Goal: Information Seeking & Learning: Learn about a topic

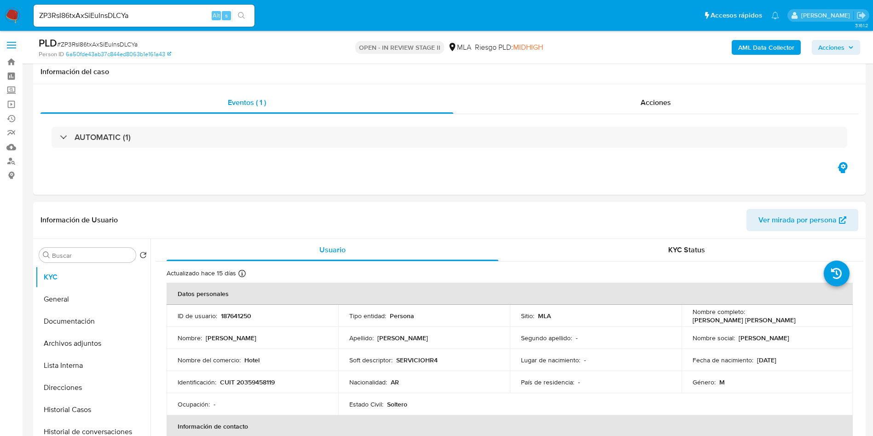
select select "10"
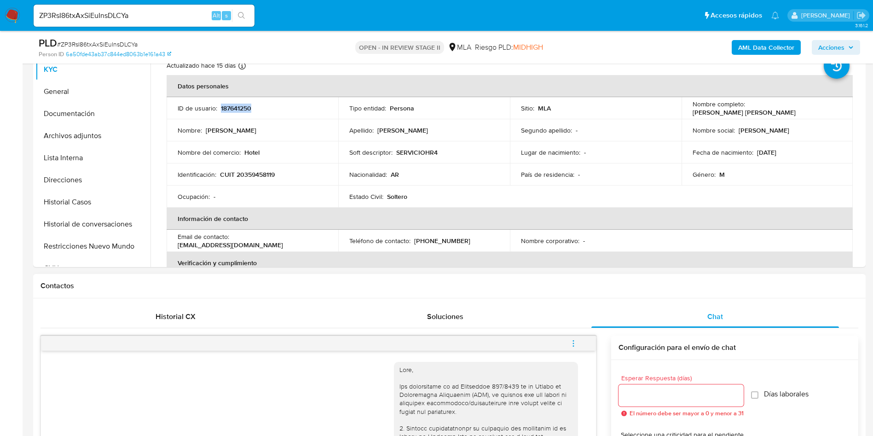
scroll to position [207, 0]
click at [418, 154] on p "SERVICIOHR4" at bounding box center [416, 153] width 41 height 8
copy p "SERVICIOHR4"
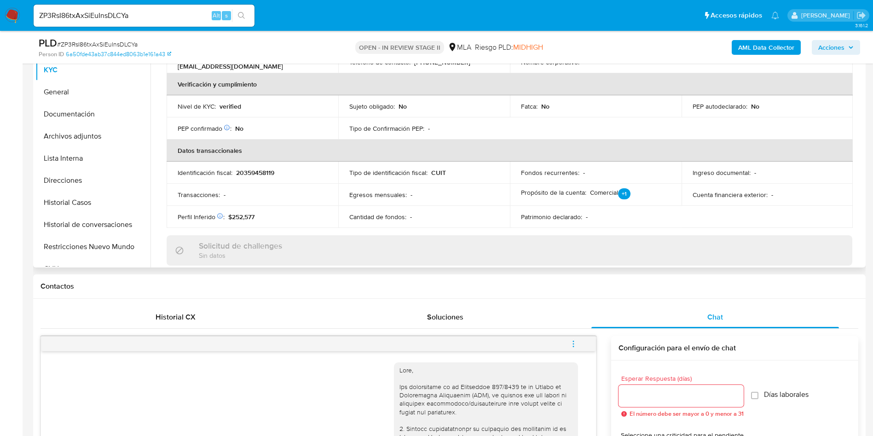
scroll to position [481, 0]
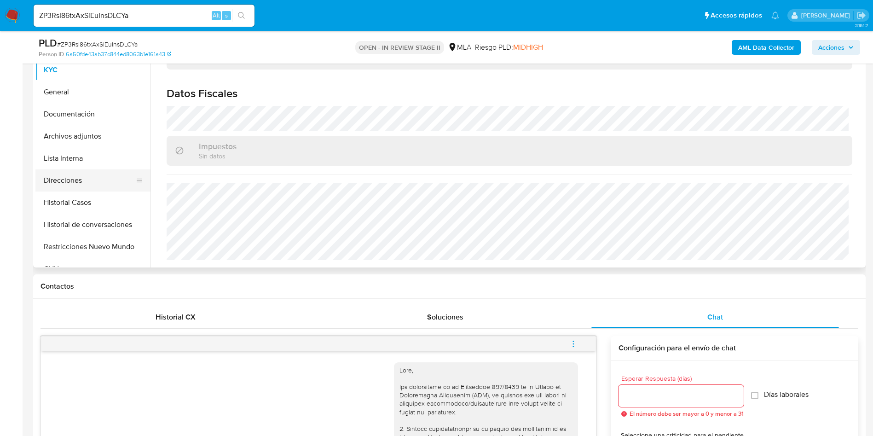
click at [109, 180] on button "Direcciones" at bounding box center [89, 180] width 108 height 22
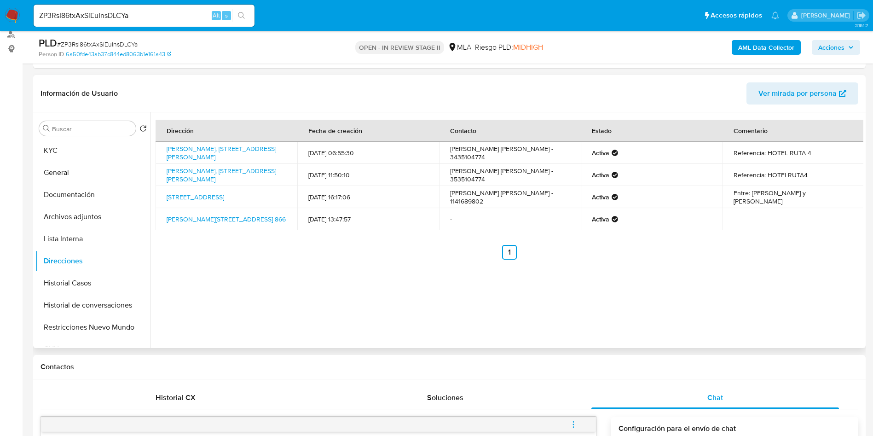
scroll to position [69, 0]
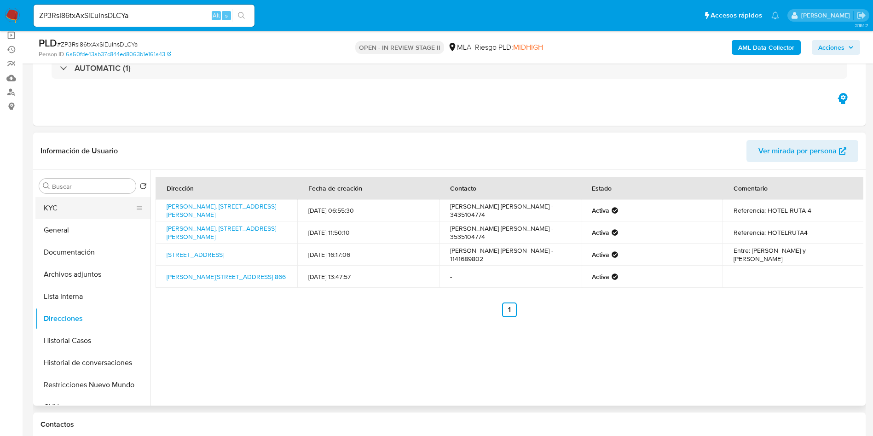
click at [101, 213] on button "KYC" at bounding box center [89, 208] width 108 height 22
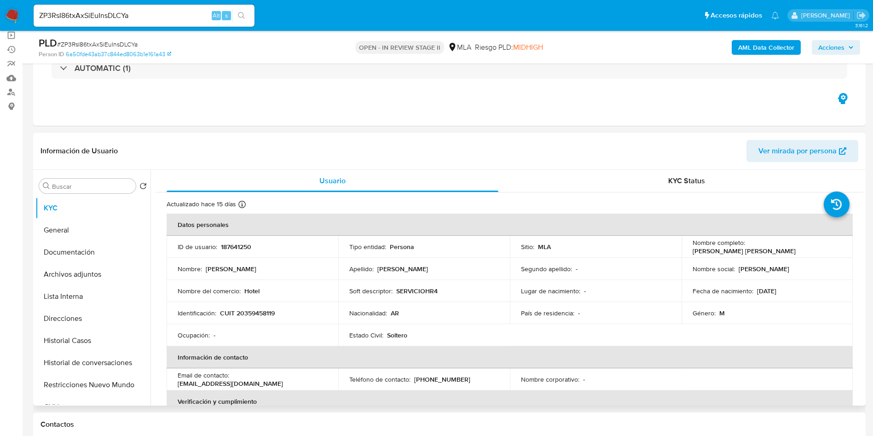
click at [251, 307] on td "Identificación : CUIT 20359458119" at bounding box center [253, 313] width 172 height 22
click at [249, 310] on p "CUIT 20359458119" at bounding box center [247, 313] width 55 height 8
copy p "20359458119"
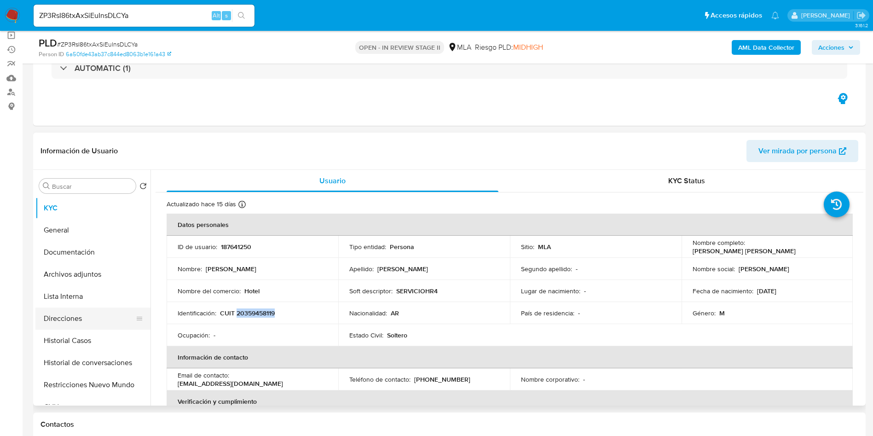
click at [104, 309] on button "Direcciones" at bounding box center [89, 318] width 108 height 22
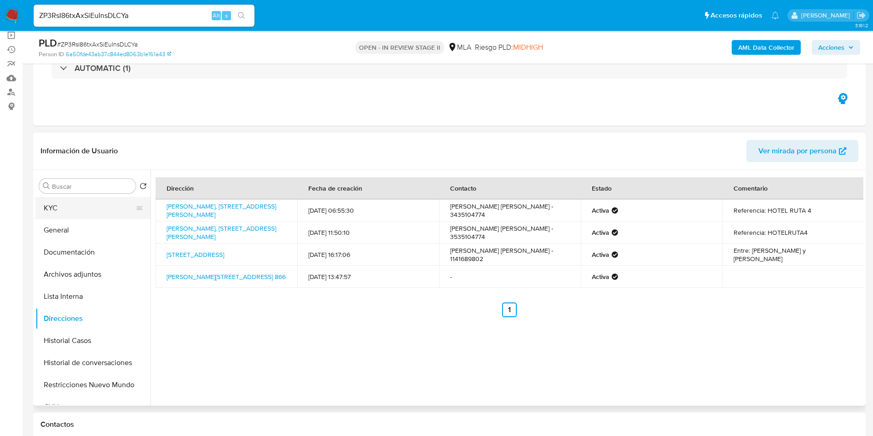
click at [75, 214] on button "KYC" at bounding box center [89, 208] width 108 height 22
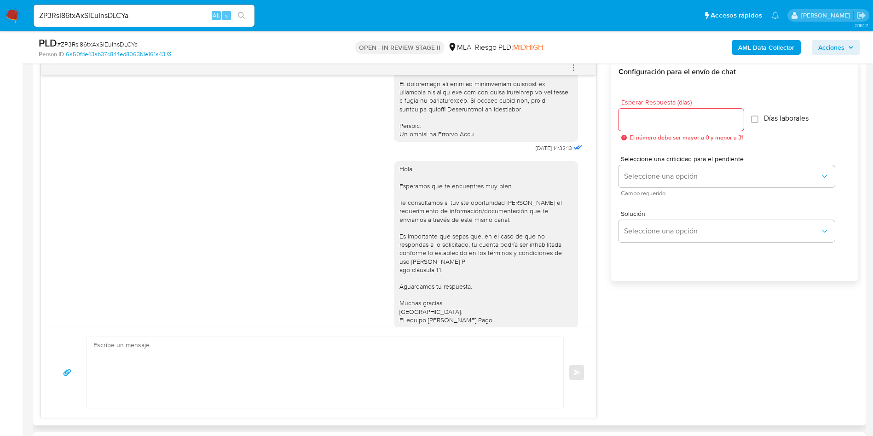
scroll to position [483, 0]
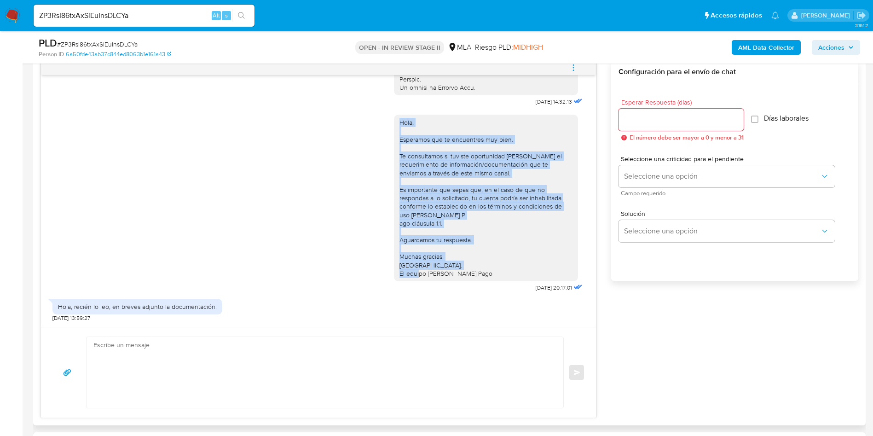
drag, startPoint x: 389, startPoint y: 131, endPoint x: 453, endPoint y: 331, distance: 210.2
click at [472, 281] on div "Hola, Esperamos que te encuentres muy bien. Te consultamos si tuviste oportunid…" at bounding box center [486, 198] width 184 height 167
copy div "Hola, Esperamos que te encuentres muy bien. Te consultamos si tuviste oportunid…"
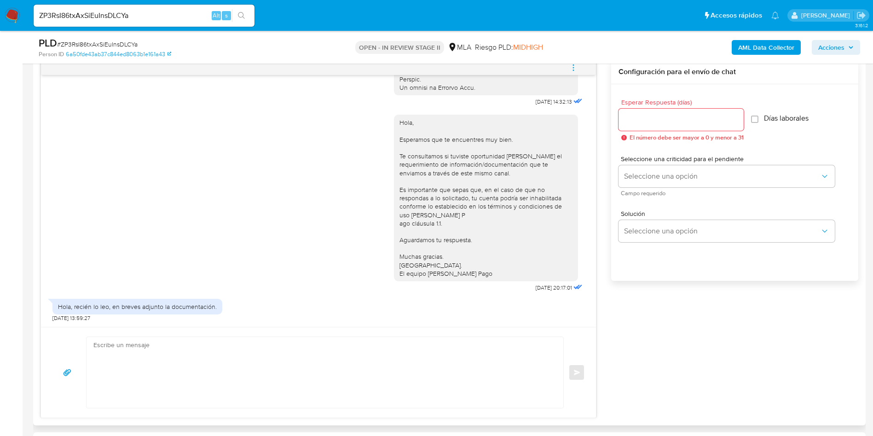
click at [440, 377] on textarea at bounding box center [322, 372] width 458 height 71
paste textarea "Hola, Esperamos que te encuentres muy bien. Te consultamos si tuviste oportunid…"
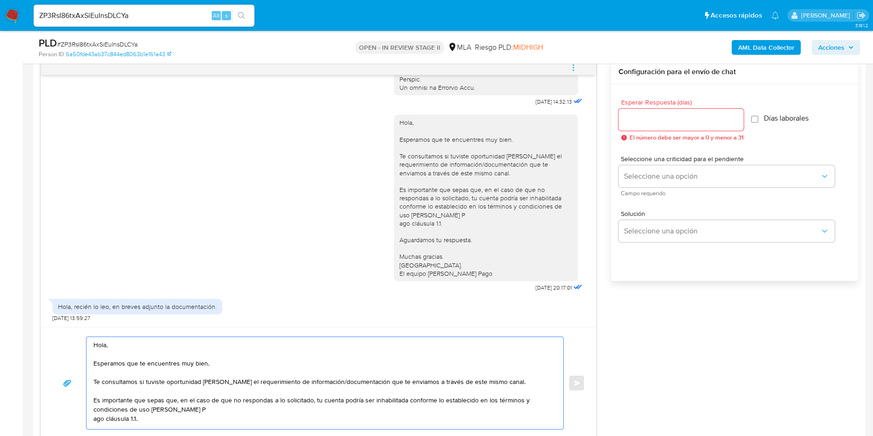
scroll to position [58, 0]
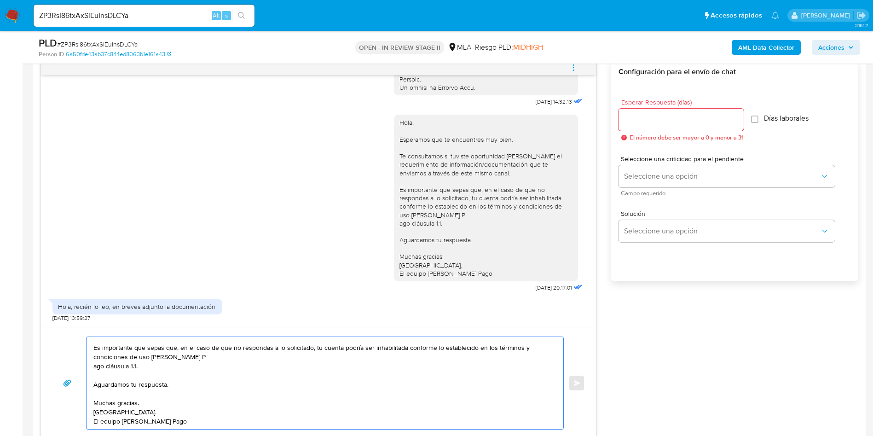
click at [259, 347] on textarea "Hola, Esperamos que te encuentres muy bien. Te consultamos si tuviste oportunid…" at bounding box center [322, 383] width 458 height 92
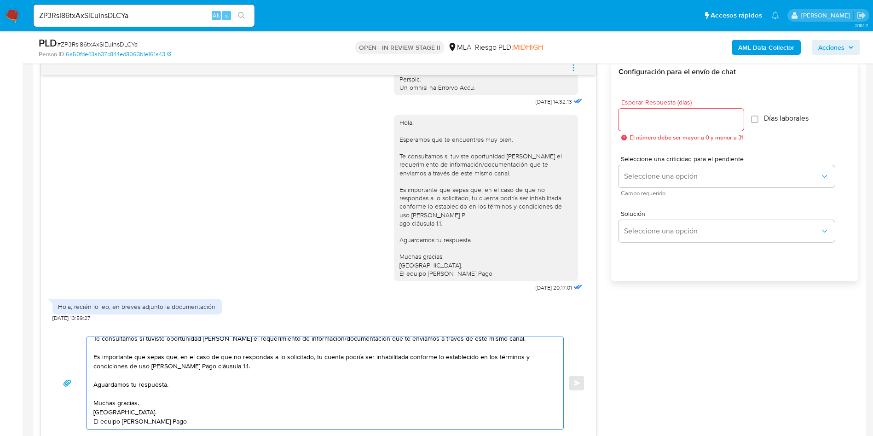
scroll to position [49, 0]
type textarea "Hola, Esperamos que te encuentres muy bien. Te consultamos si tuviste oportunid…"
drag, startPoint x: 673, startPoint y: 122, endPoint x: 675, endPoint y: 113, distance: 9.3
click at [673, 119] on input "Esperar Respuesta (días)" at bounding box center [681, 120] width 125 height 12
type input "3"
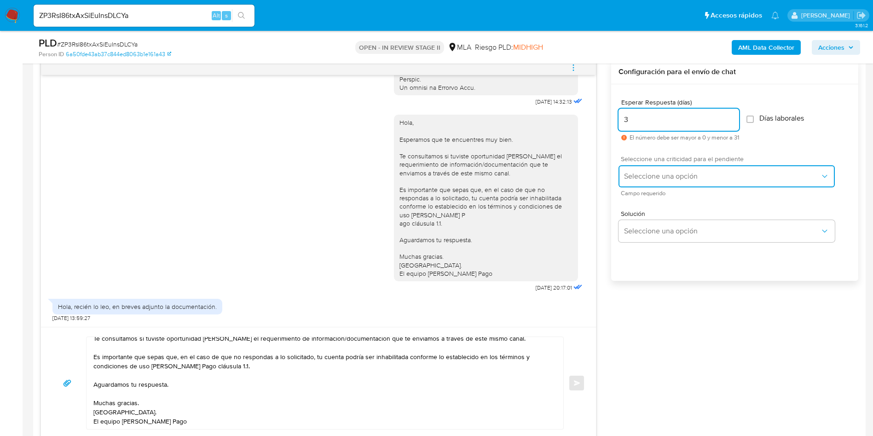
click at [640, 174] on span "Seleccione una opción" at bounding box center [722, 176] width 196 height 9
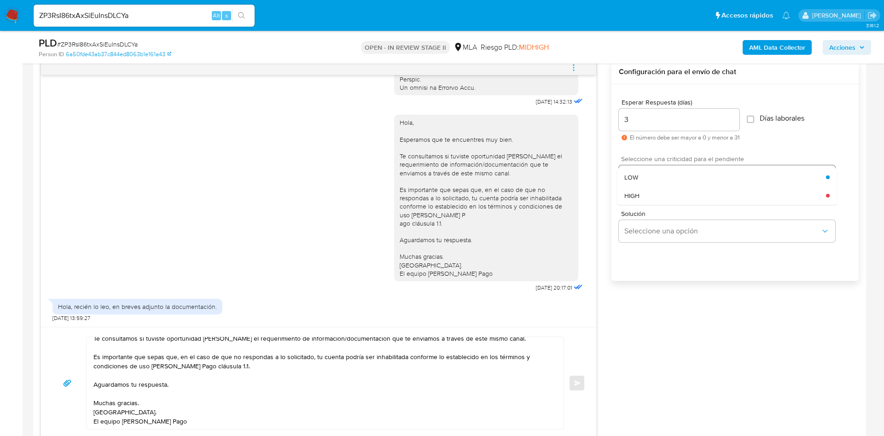
click at [644, 180] on div "LOW" at bounding box center [725, 177] width 202 height 18
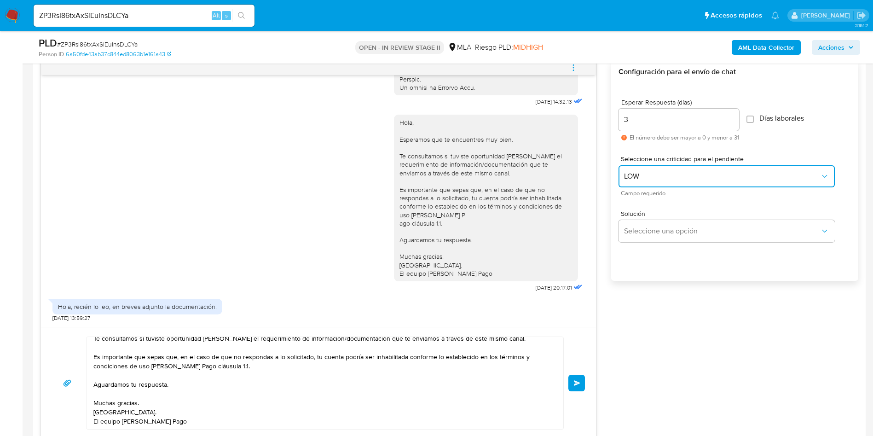
scroll to position [552, 0]
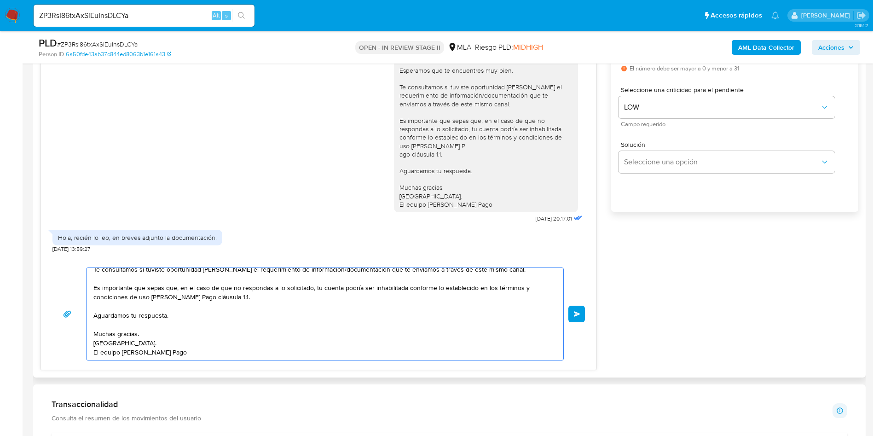
click at [157, 327] on textarea "Hola, Esperamos que te encuentres muy bien. Te consultamos si tuviste oportunid…" at bounding box center [322, 314] width 458 height 92
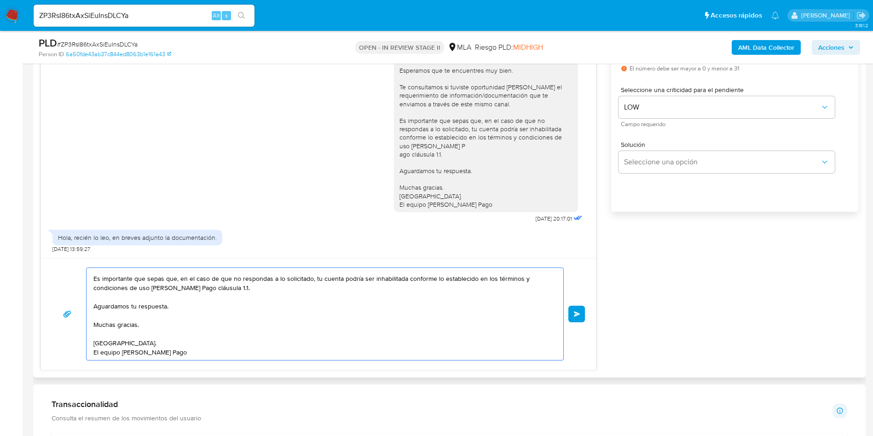
scroll to position [0, 0]
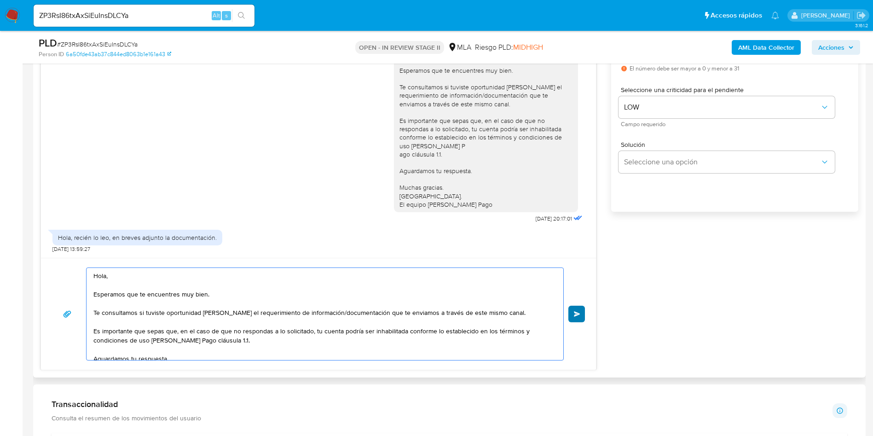
type textarea "Hola, Esperamos que te encuentres muy bien. Te consultamos si tuviste oportunid…"
click at [576, 316] on span "Enviar" at bounding box center [577, 314] width 6 height 6
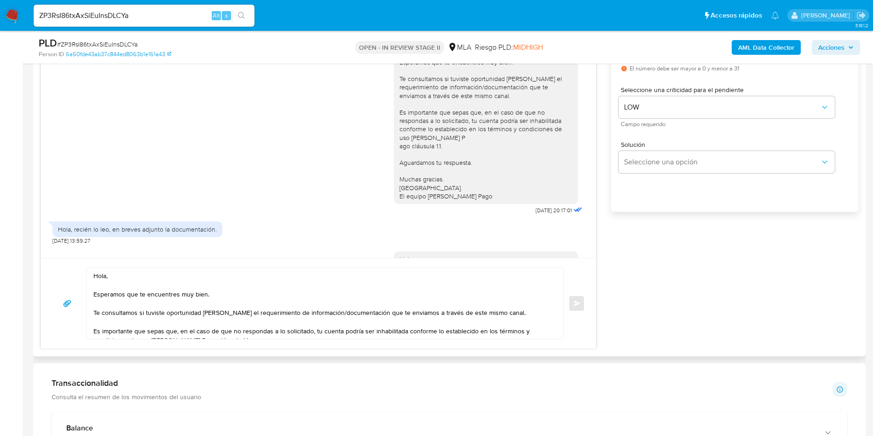
scroll to position [686, 0]
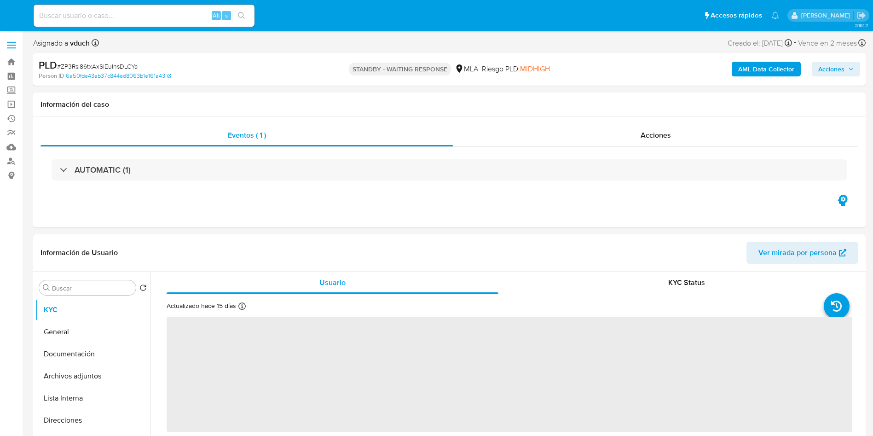
select select "10"
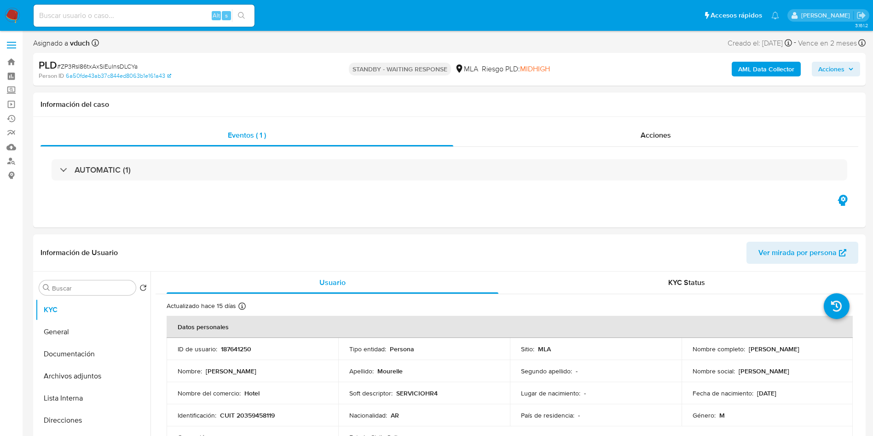
click at [180, 9] on div "Alt s" at bounding box center [144, 16] width 221 height 22
click at [183, 14] on input at bounding box center [144, 16] width 221 height 12
paste input "QTA7BlP09v99kESUyq7x7r3u"
type input "QTA7BlP09v99kESUyq7x7r3u"
click at [240, 14] on icon "search-icon" at bounding box center [241, 15] width 7 height 7
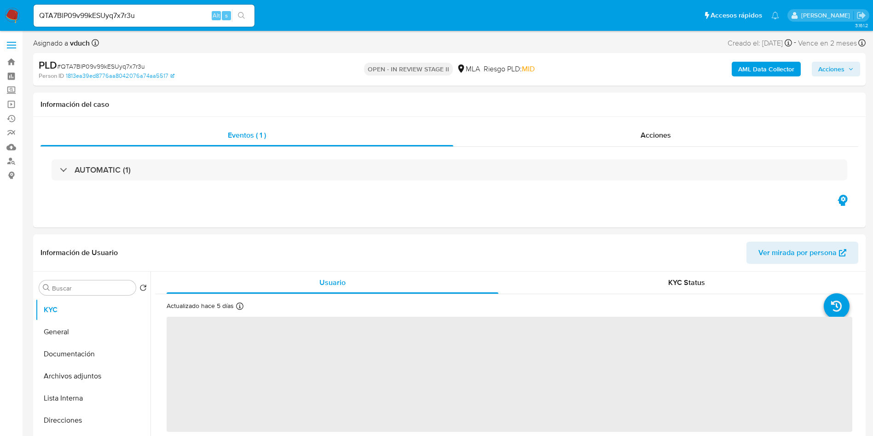
select select "10"
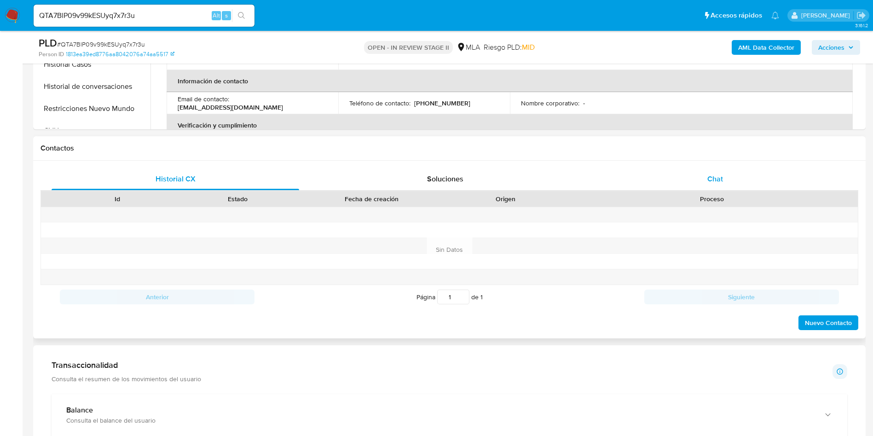
drag, startPoint x: 734, startPoint y: 180, endPoint x: 692, endPoint y: 171, distance: 43.4
click at [735, 180] on div "Chat" at bounding box center [715, 179] width 248 height 22
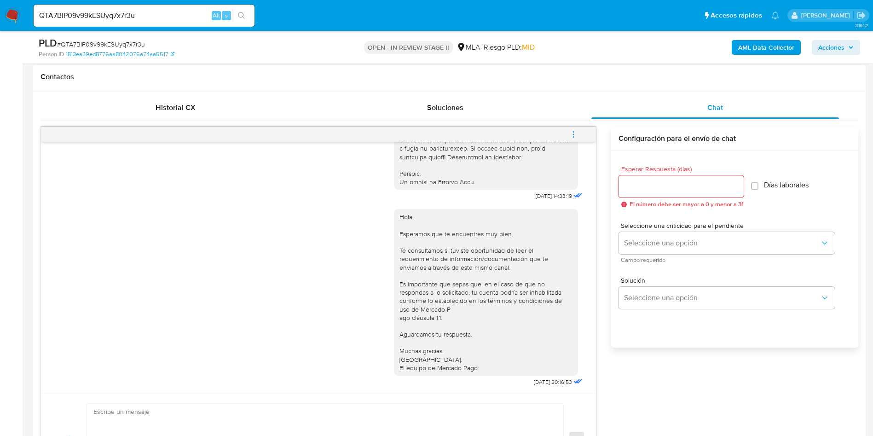
scroll to position [414, 0]
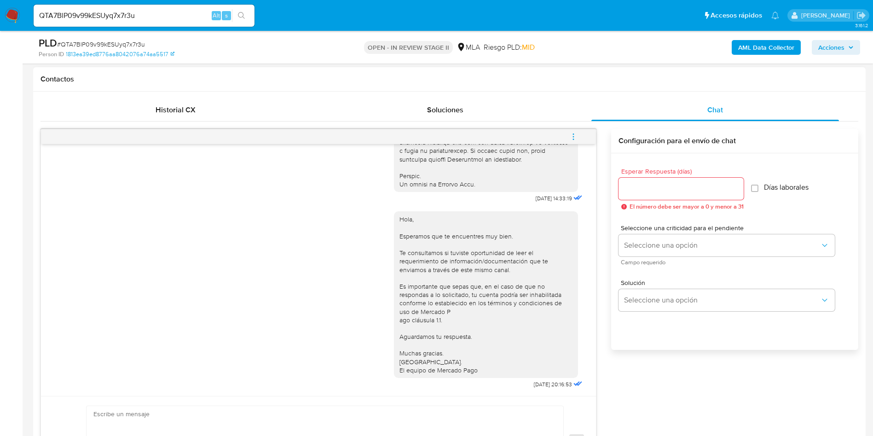
click at [566, 131] on button "menu-action" at bounding box center [573, 137] width 30 height 22
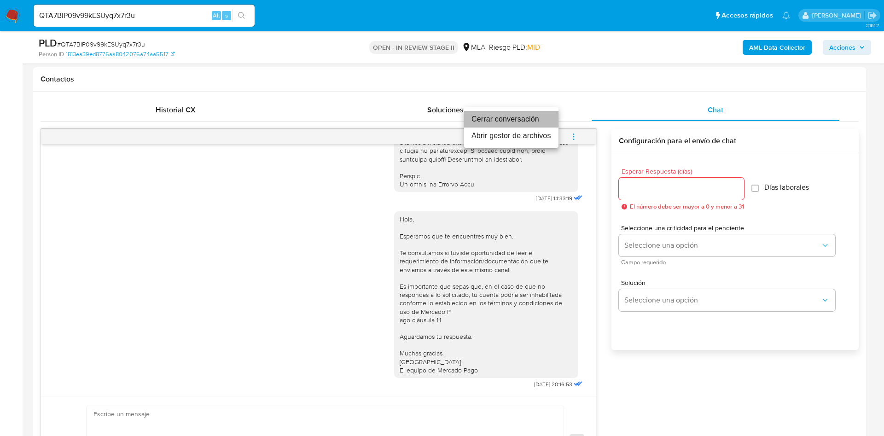
click at [542, 119] on li "Cerrar conversación" at bounding box center [511, 119] width 94 height 17
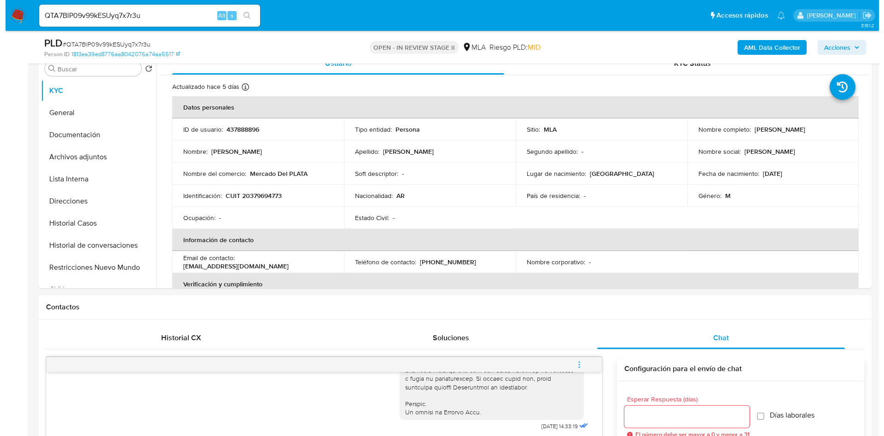
scroll to position [0, 0]
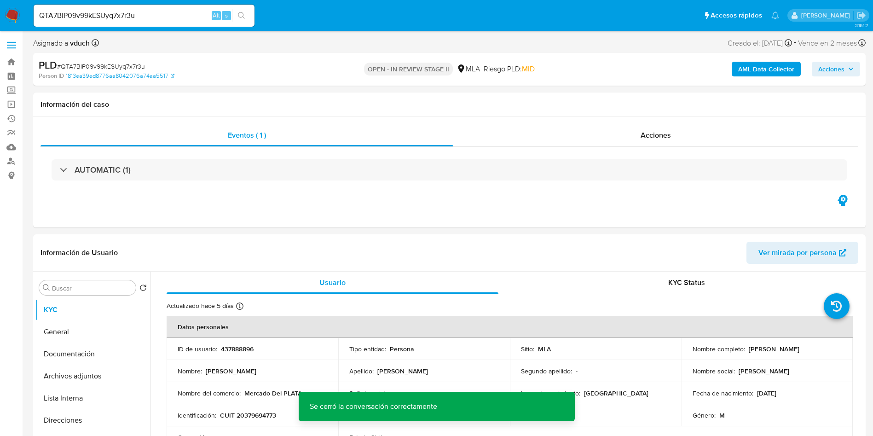
click at [772, 79] on div "AML Data Collector Acciones" at bounding box center [725, 69] width 272 height 22
click at [771, 69] on b "AML Data Collector" at bounding box center [766, 69] width 56 height 15
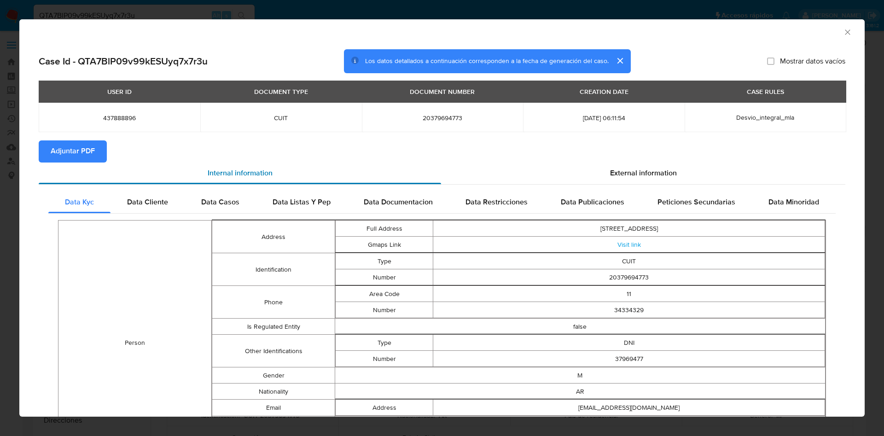
click at [80, 162] on div "Internal information" at bounding box center [240, 173] width 402 height 22
click at [79, 145] on span "Adjuntar PDF" at bounding box center [73, 151] width 44 height 20
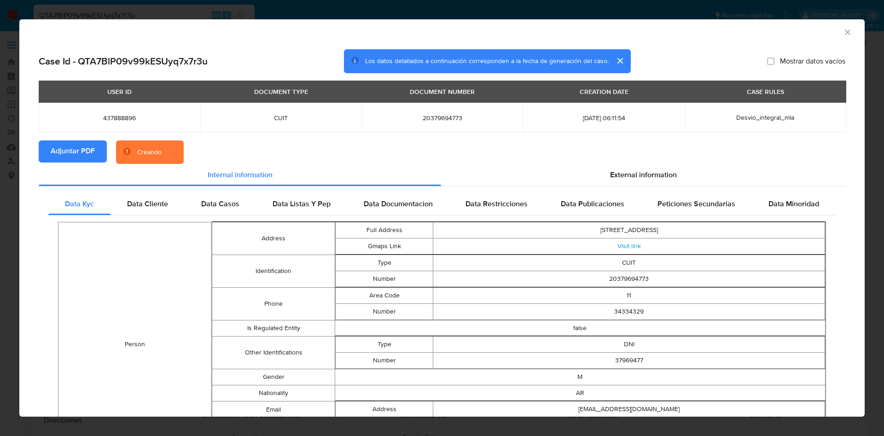
click at [119, 121] on span "437888896" at bounding box center [119, 118] width 139 height 8
copy span "437888896"
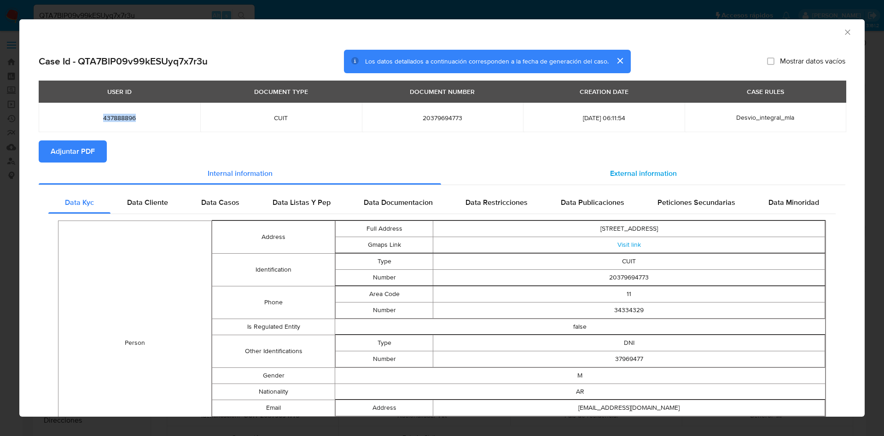
click at [656, 171] on span "External information" at bounding box center [643, 173] width 67 height 11
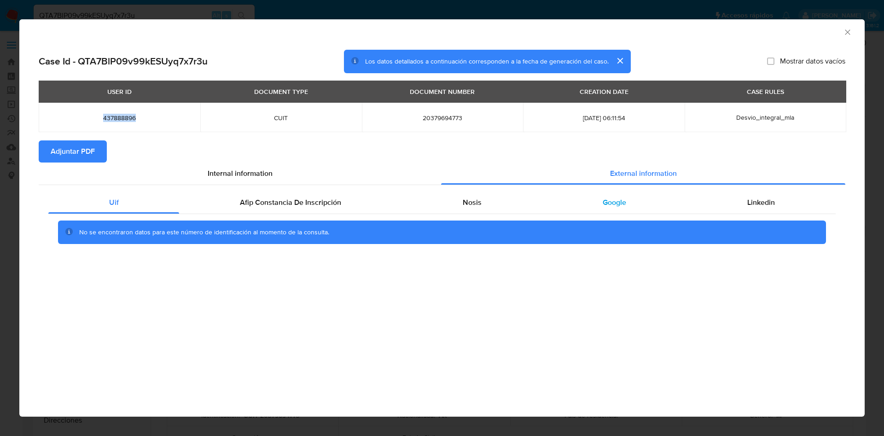
drag, startPoint x: 595, startPoint y: 208, endPoint x: 580, endPoint y: 206, distance: 15.3
click at [596, 208] on div "Google" at bounding box center [614, 202] width 145 height 22
click at [478, 209] on div "Nosis" at bounding box center [472, 202] width 140 height 22
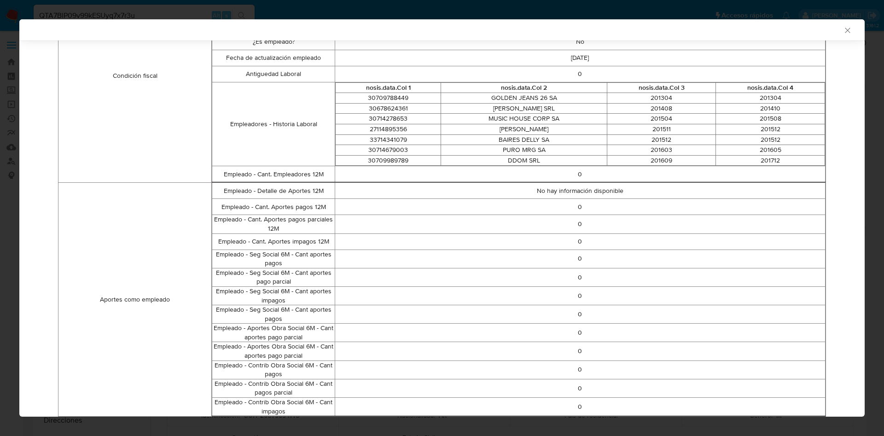
scroll to position [343, 0]
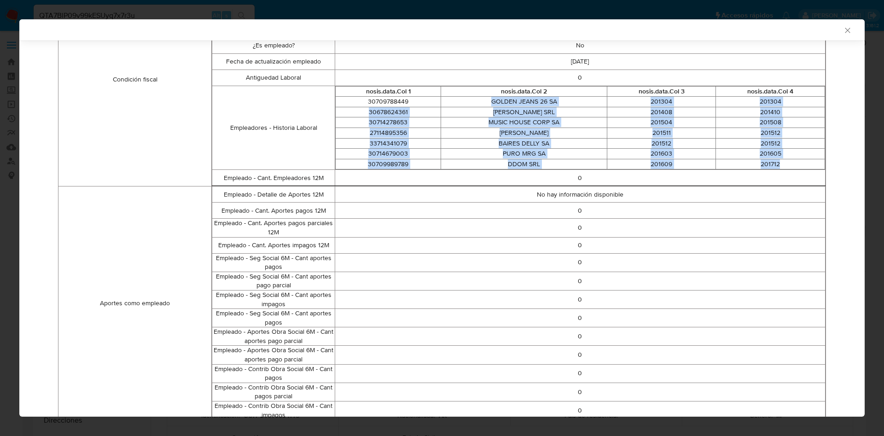
drag, startPoint x: 787, startPoint y: 164, endPoint x: 451, endPoint y: 104, distance: 341.7
click at [451, 104] on tbody "30709788449 GOLDEN JEANS 26 SA 201304 201304 30678624361 ELISABEL SRL 201408 20…" at bounding box center [579, 133] width 489 height 73
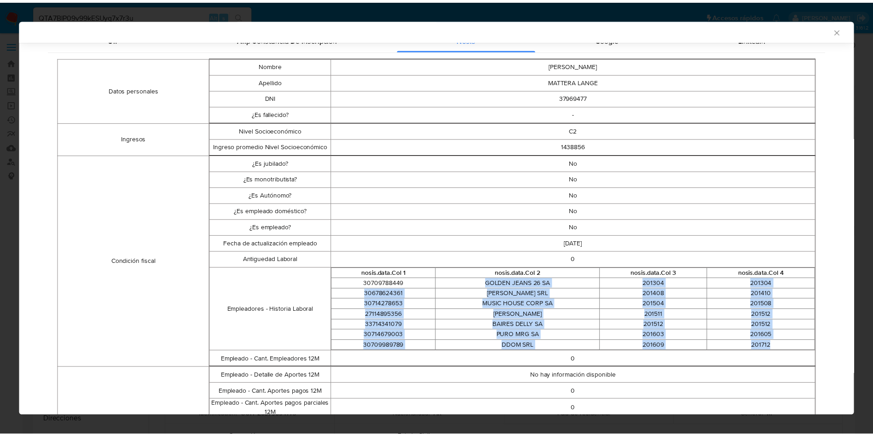
scroll to position [231, 0]
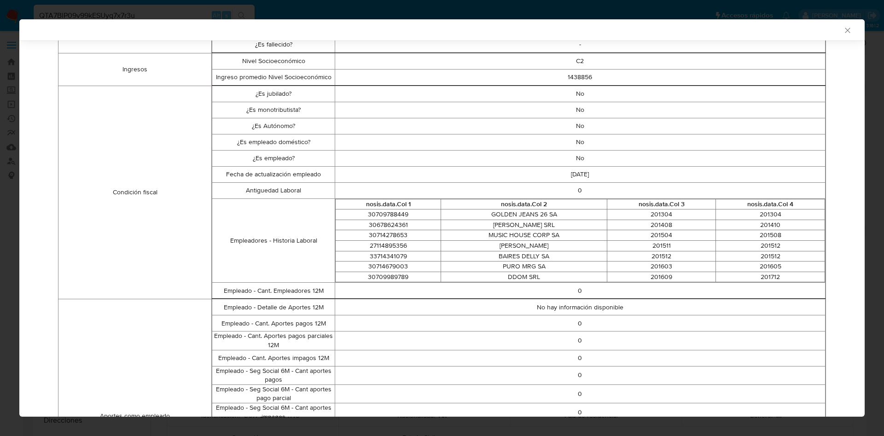
click at [828, 31] on div "AML Data Collector" at bounding box center [434, 30] width 817 height 8
click at [843, 26] on icon "Cerrar ventana" at bounding box center [847, 30] width 9 height 9
click at [838, 30] on nav "Pausado Ver notificaciones QTA7BlP09v99kESUyq7x7r3u Alt s Accesos rápidos Presi…" at bounding box center [442, 15] width 884 height 31
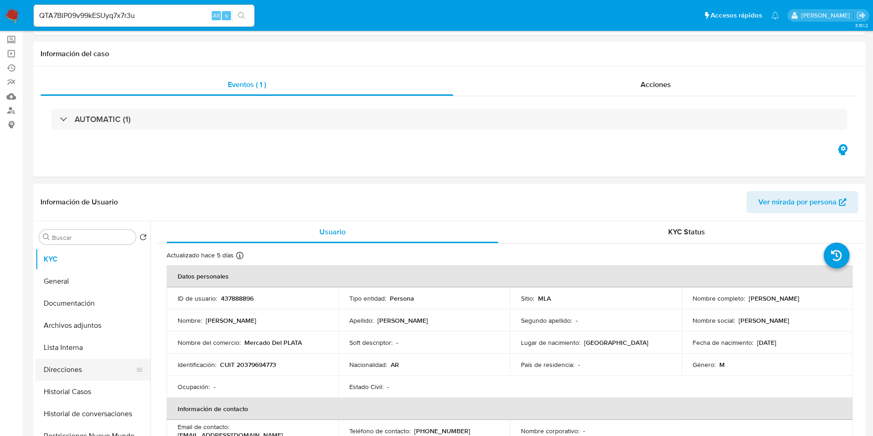
scroll to position [69, 0]
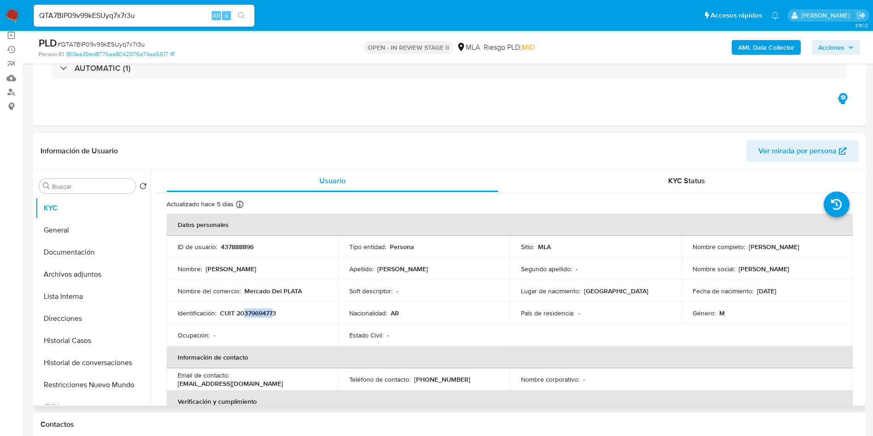
drag, startPoint x: 245, startPoint y: 313, endPoint x: 273, endPoint y: 312, distance: 27.7
click at [273, 312] on p "CUIT 20379694773" at bounding box center [248, 313] width 56 height 8
copy p "37969477"
click at [409, 332] on div "Estado Civil : -" at bounding box center [424, 335] width 150 height 8
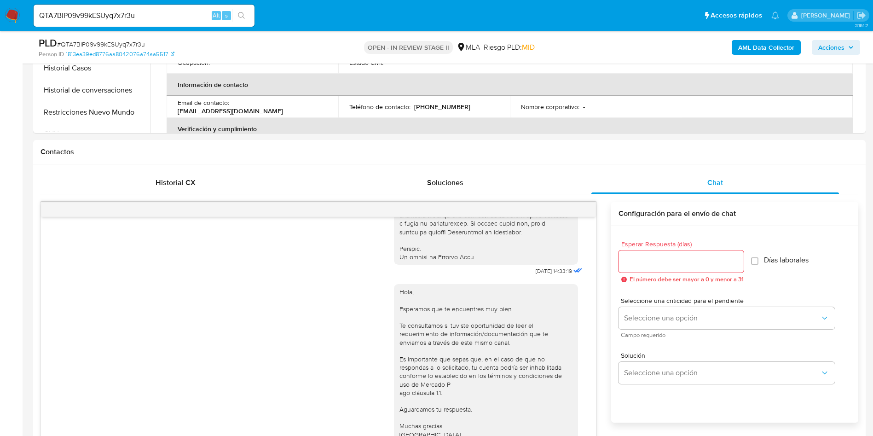
scroll to position [276, 0]
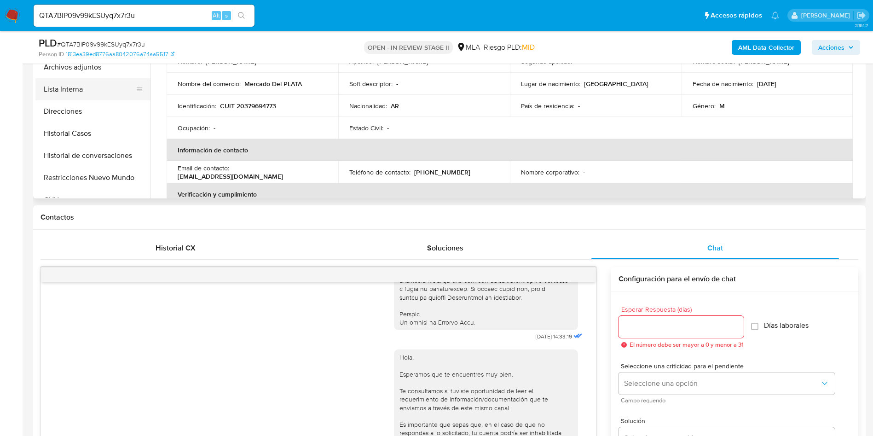
click at [94, 80] on button "Lista Interna" at bounding box center [89, 89] width 108 height 22
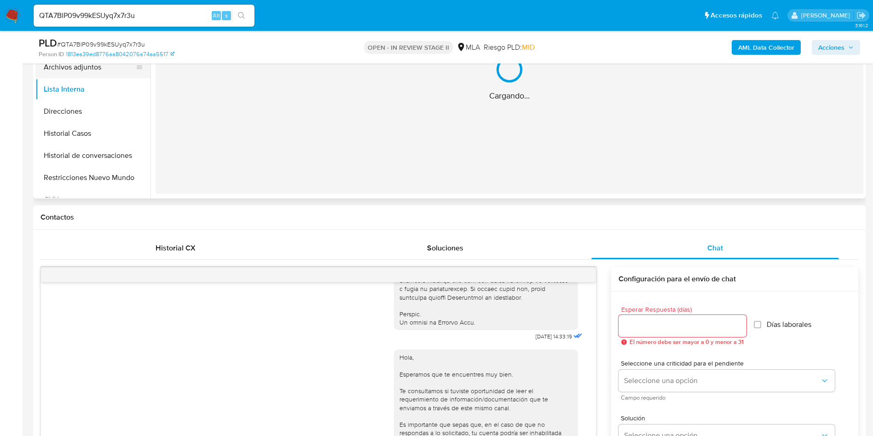
click at [79, 69] on button "Archivos adjuntos" at bounding box center [89, 67] width 108 height 22
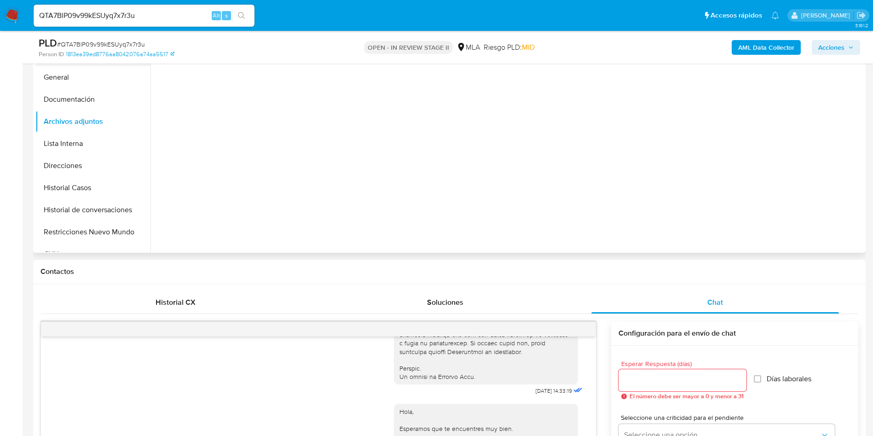
scroll to position [138, 0]
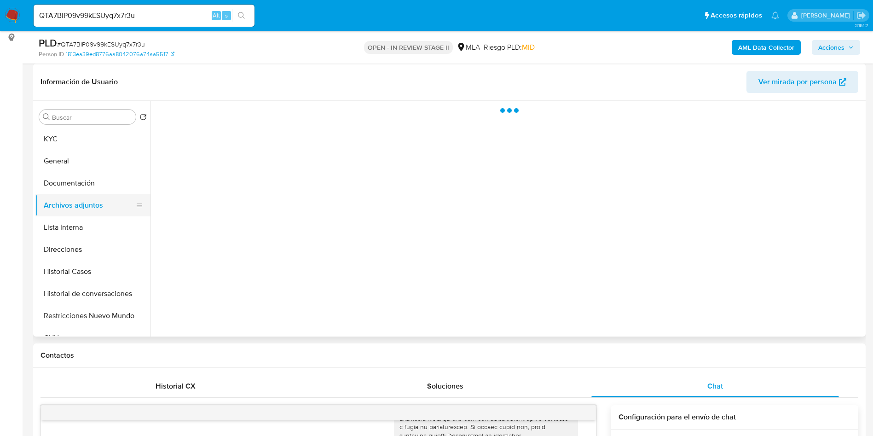
click at [63, 211] on button "Archivos adjuntos" at bounding box center [89, 205] width 108 height 22
click at [76, 186] on button "Documentación" at bounding box center [89, 183] width 108 height 22
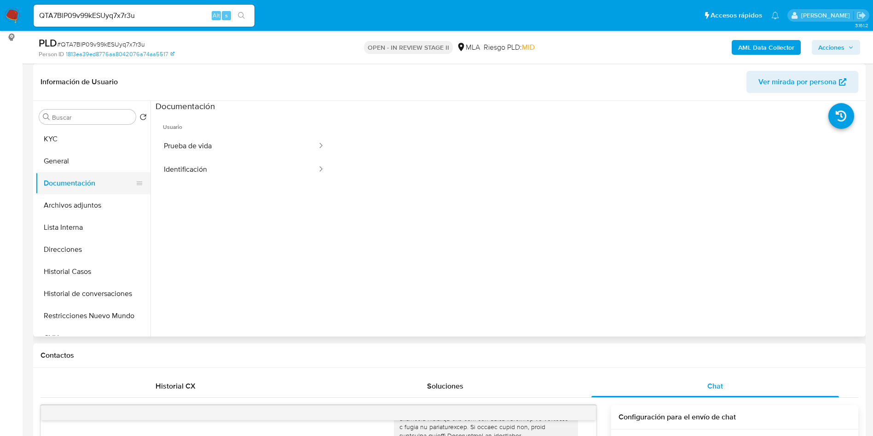
click at [81, 177] on button "Documentación" at bounding box center [89, 183] width 108 height 22
click at [77, 202] on button "Archivos adjuntos" at bounding box center [89, 205] width 108 height 22
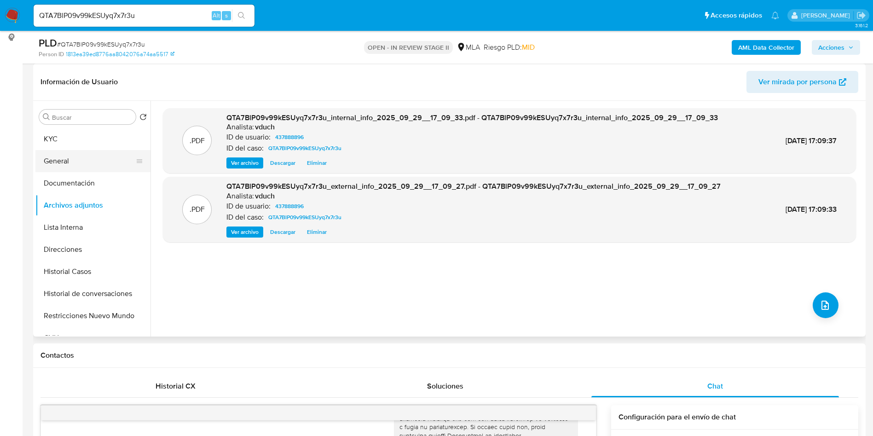
click at [69, 164] on button "General" at bounding box center [89, 161] width 108 height 22
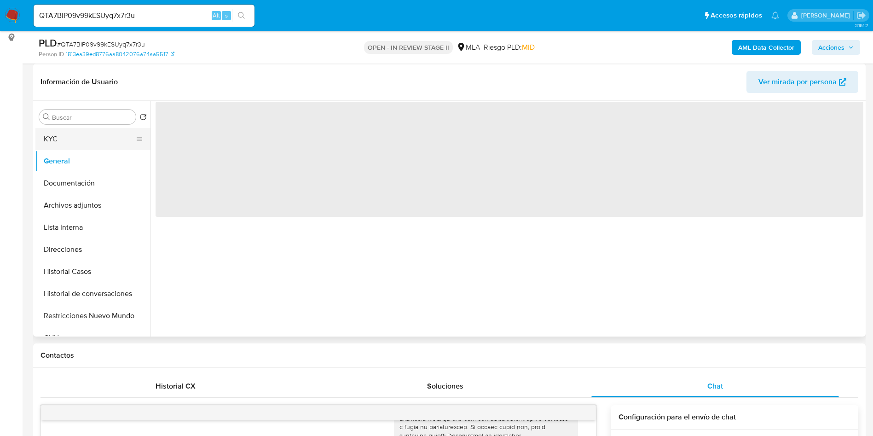
click at [69, 148] on button "KYC" at bounding box center [89, 139] width 108 height 22
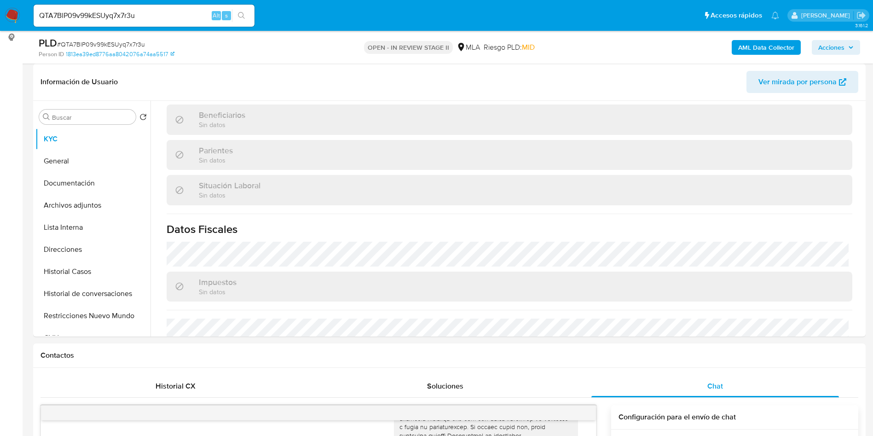
scroll to position [493, 0]
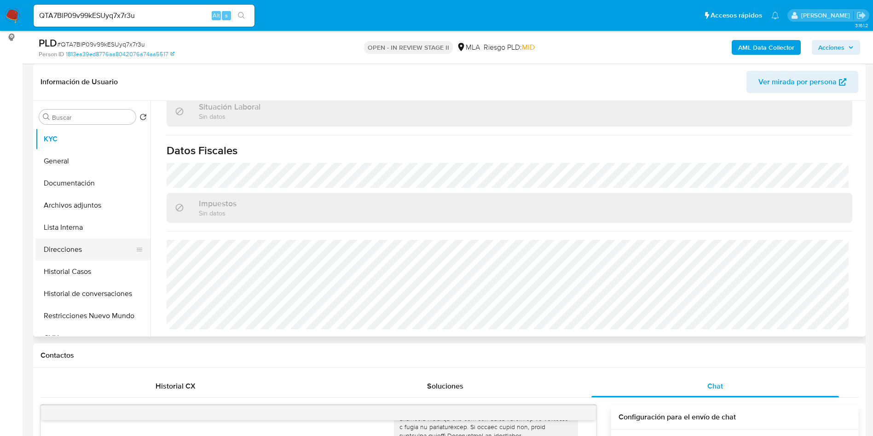
click at [91, 256] on button "Direcciones" at bounding box center [89, 249] width 108 height 22
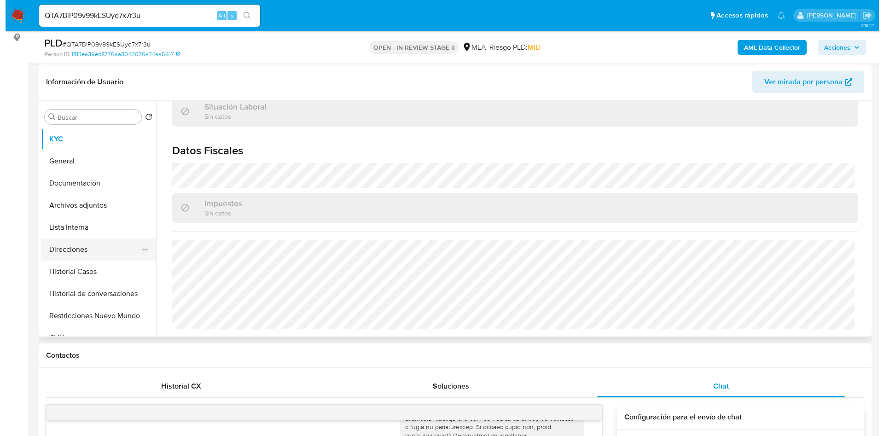
scroll to position [0, 0]
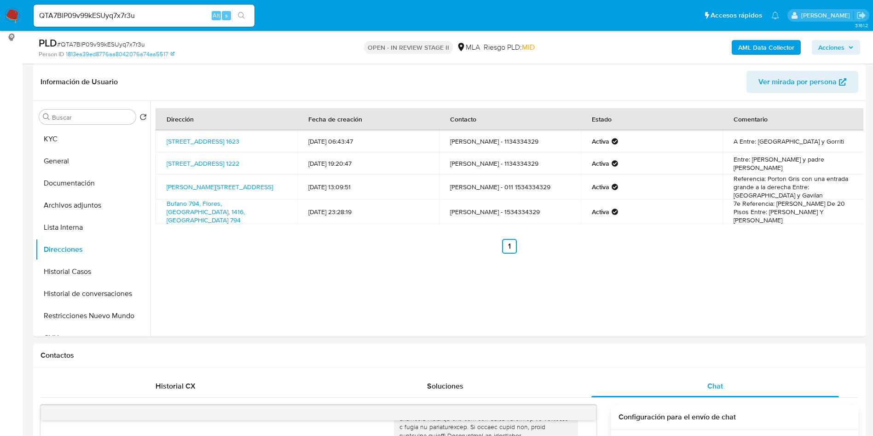
click at [767, 45] on b "AML Data Collector" at bounding box center [766, 47] width 56 height 15
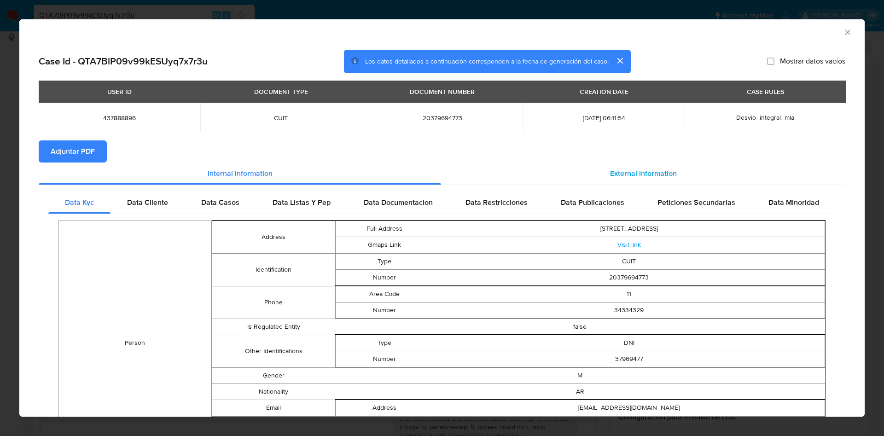
click at [650, 164] on div "External information" at bounding box center [643, 173] width 404 height 22
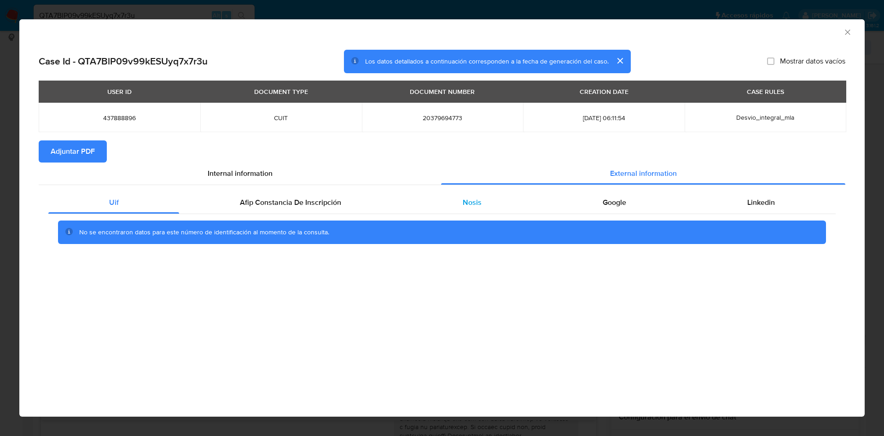
click at [531, 199] on div "Nosis" at bounding box center [472, 202] width 140 height 22
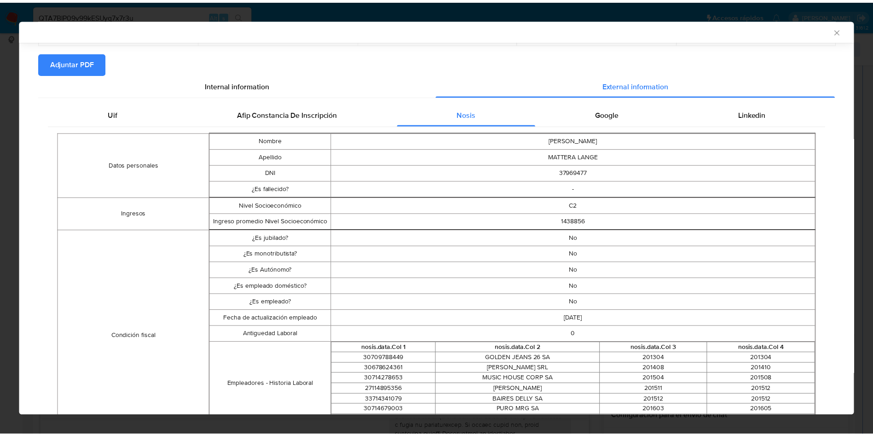
scroll to position [274, 0]
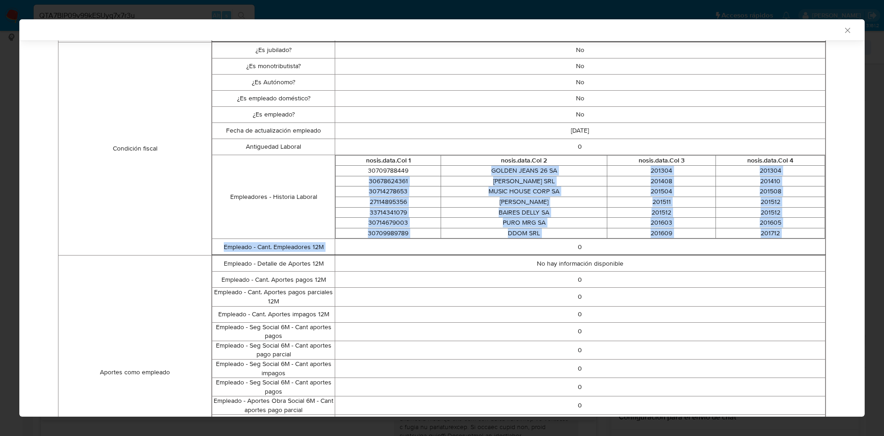
drag, startPoint x: 521, startPoint y: 168, endPoint x: 549, endPoint y: 243, distance: 80.4
click at [549, 243] on tbody "¿Es jubilado? No ¿Es monotributista? No ¿Es Autónomo? No ¿Es empleado doméstico…" at bounding box center [518, 148] width 613 height 213
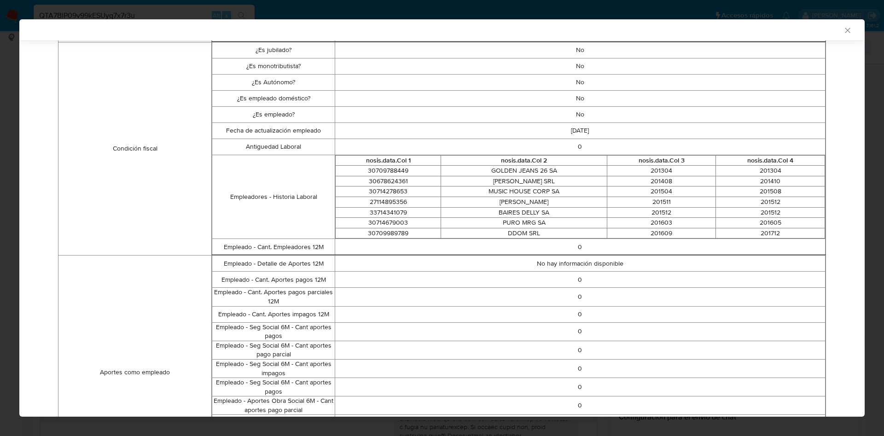
click at [831, 32] on div "AML Data Collector" at bounding box center [434, 30] width 817 height 8
click at [843, 32] on icon "Cerrar ventana" at bounding box center [847, 30] width 9 height 9
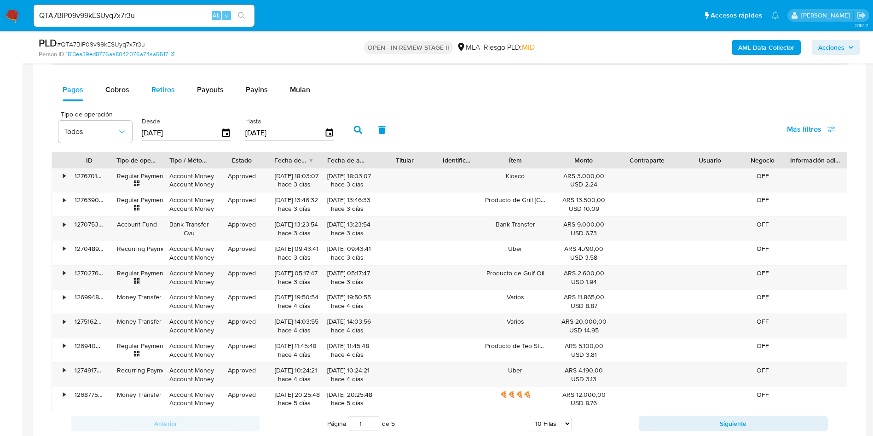
scroll to position [967, 0]
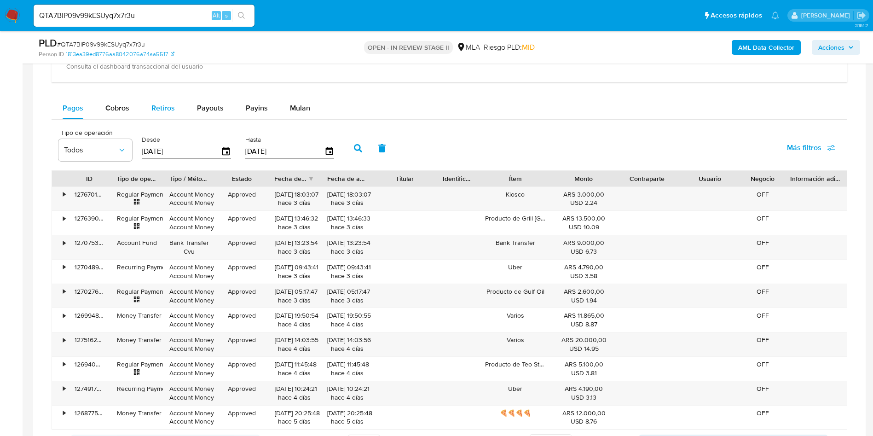
click at [161, 106] on span "Retiros" at bounding box center [162, 108] width 23 height 11
select select "10"
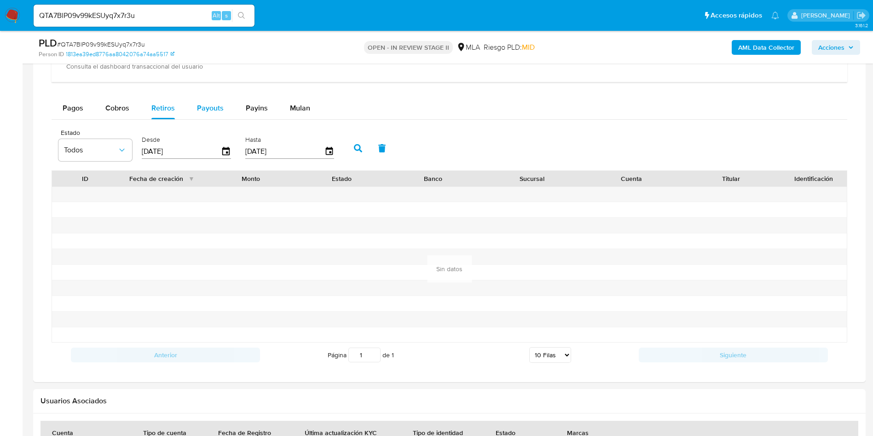
click at [209, 102] on div "Payouts" at bounding box center [210, 108] width 27 height 22
select select "10"
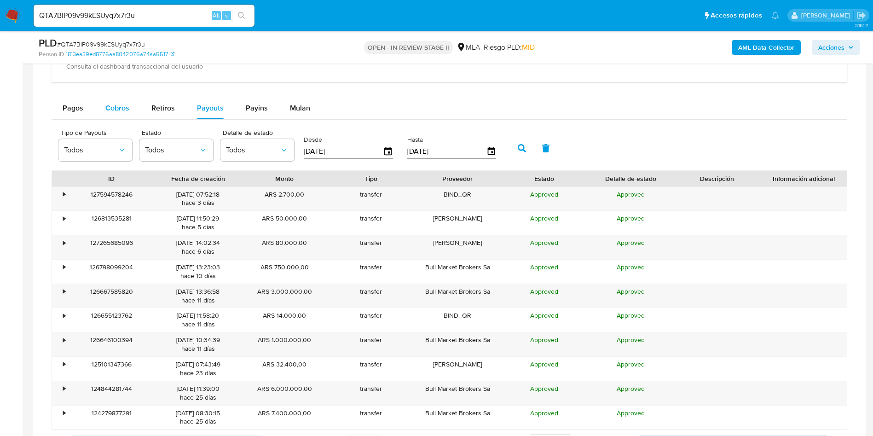
click at [120, 112] on span "Cobros" at bounding box center [117, 108] width 24 height 11
select select "10"
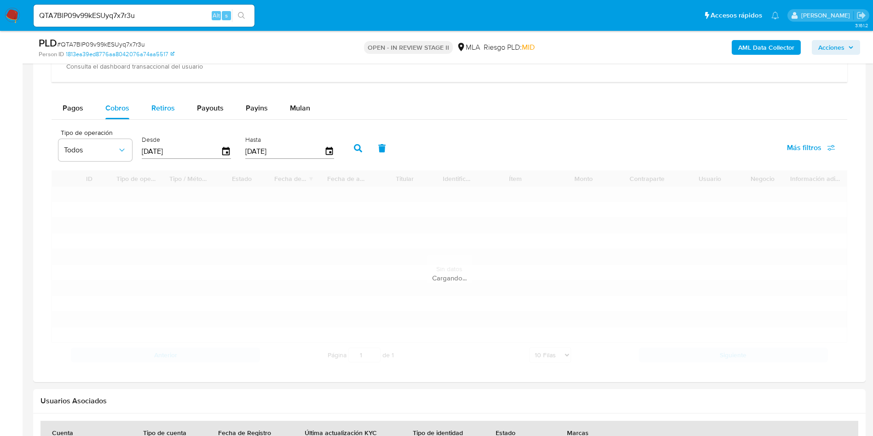
click at [162, 109] on span "Retiros" at bounding box center [162, 108] width 23 height 11
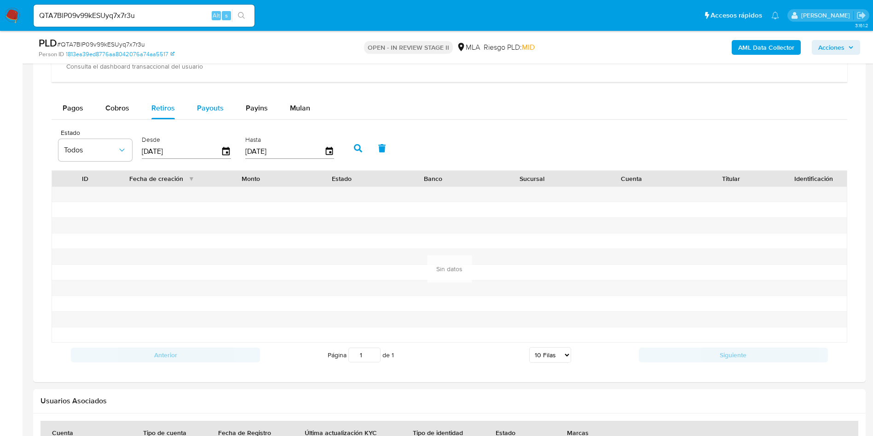
click at [214, 109] on span "Payouts" at bounding box center [210, 108] width 27 height 11
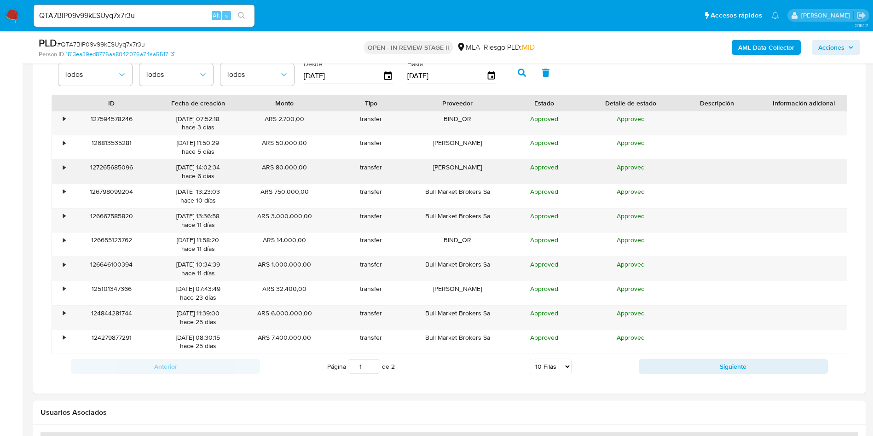
scroll to position [1105, 0]
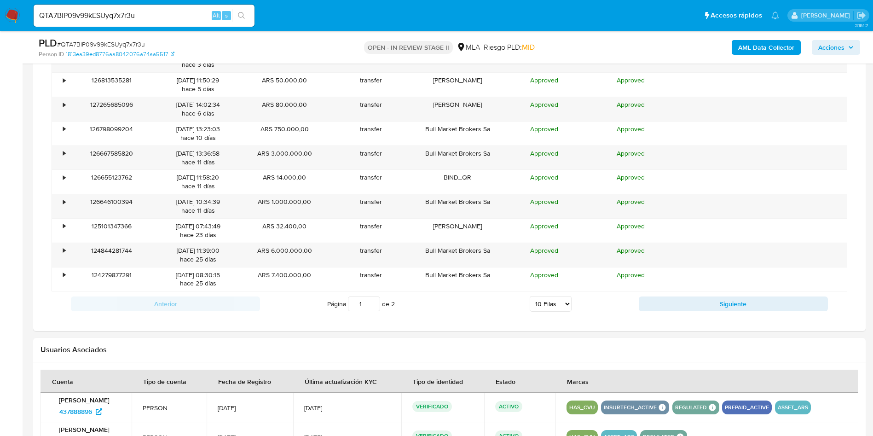
click at [532, 305] on select "5 Filas 10 Filas 20 Filas 25 Filas 50 Filas 100 Filas" at bounding box center [551, 304] width 42 height 16
select select "100"
click at [530, 296] on select "5 Filas 10 Filas 20 Filas 25 Filas 50 Filas 100 Filas" at bounding box center [551, 304] width 42 height 16
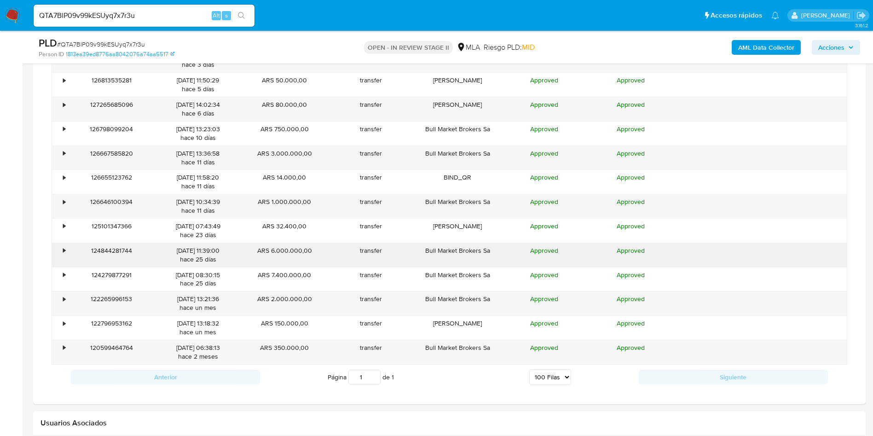
drag, startPoint x: 499, startPoint y: 306, endPoint x: 132, endPoint y: 257, distance: 370.1
click at [132, 257] on div "• 127594578246 26/09/2025 07:52:18 hace 3 días ARS 2.700,00 transfer BIND_QR Ap…" at bounding box center [450, 206] width 796 height 316
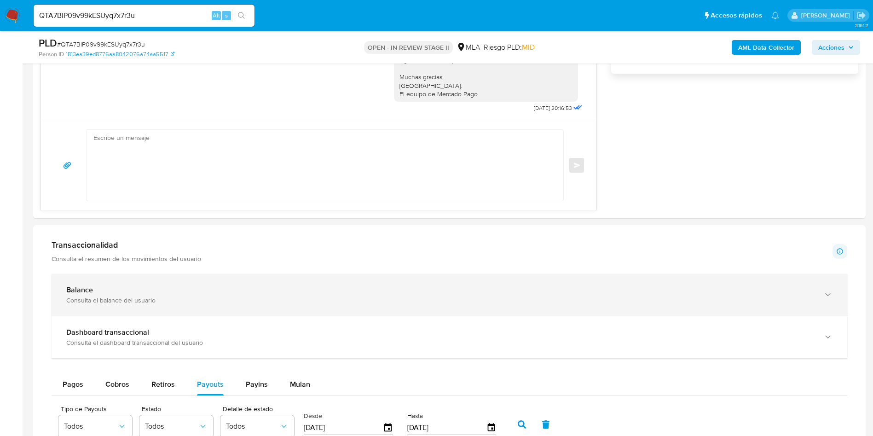
click at [125, 286] on div "Balance" at bounding box center [440, 289] width 748 height 9
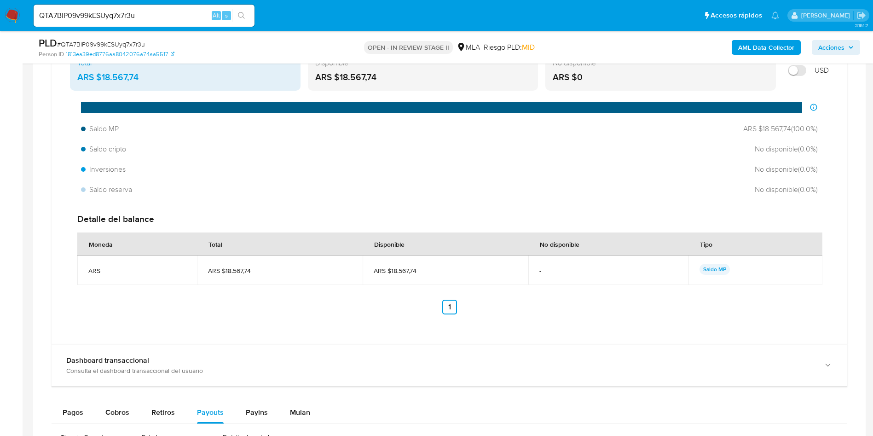
scroll to position [1036, 0]
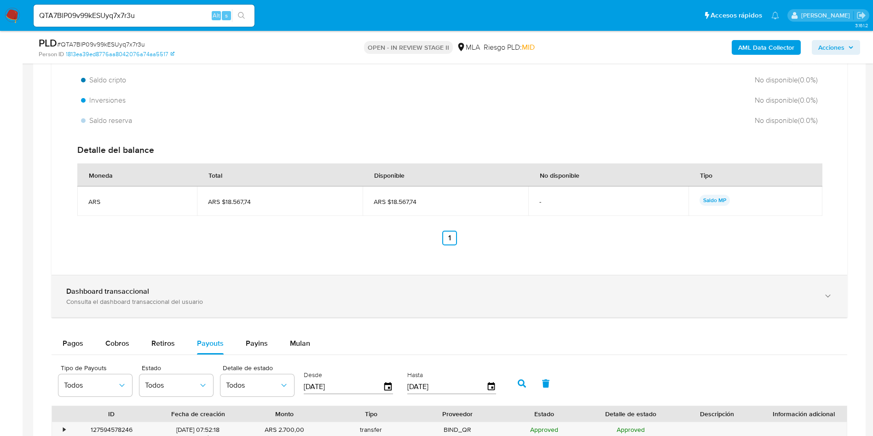
click at [148, 304] on div "Consulta el dashboard transaccional del usuario" at bounding box center [440, 301] width 748 height 8
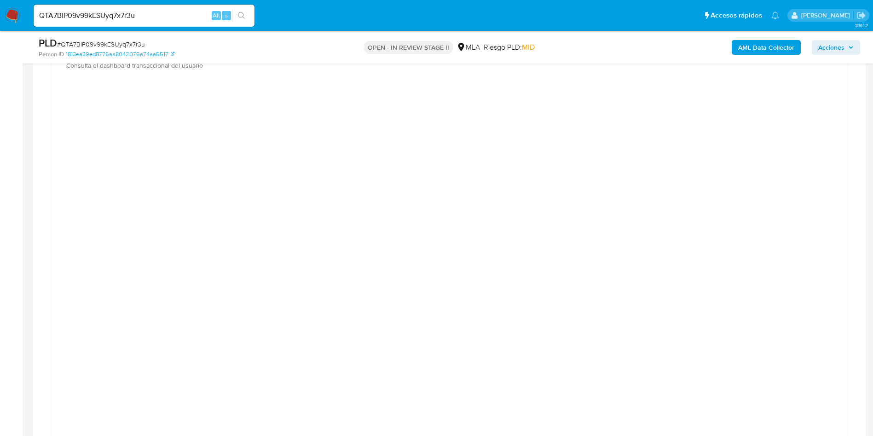
scroll to position [1243, 0]
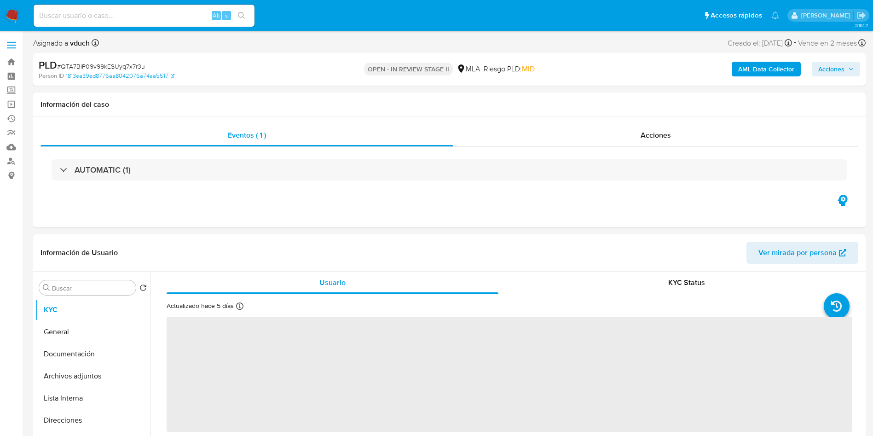
select select "10"
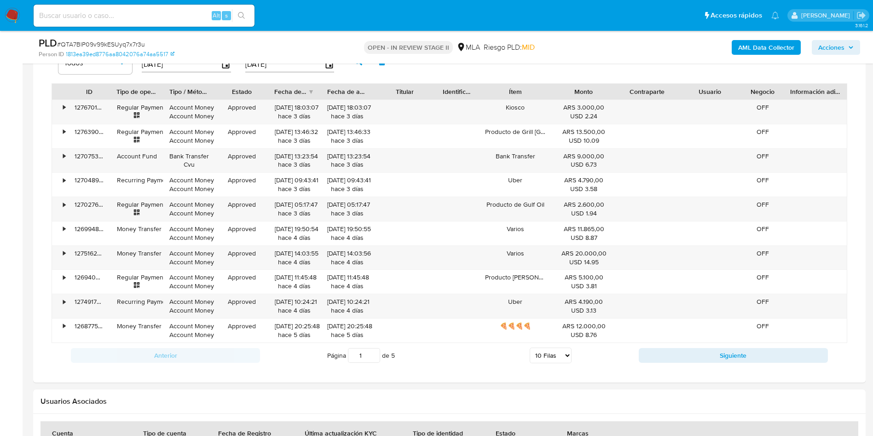
scroll to position [621, 0]
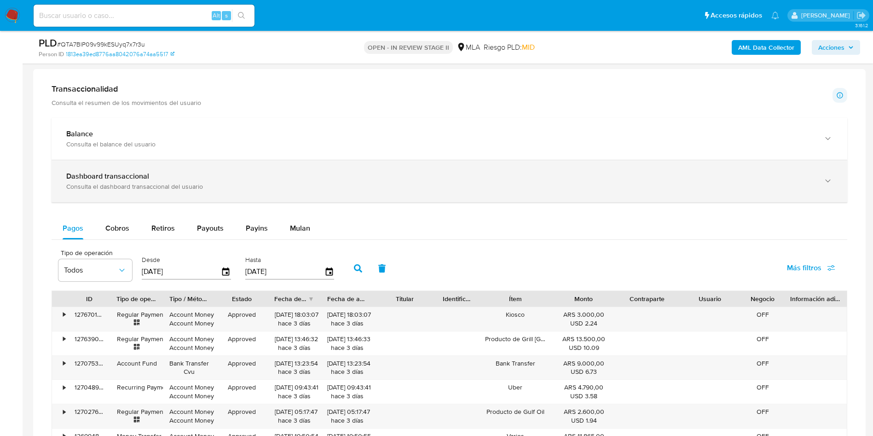
click at [141, 190] on div "Consulta el dashboard transaccional del usuario" at bounding box center [440, 186] width 748 height 8
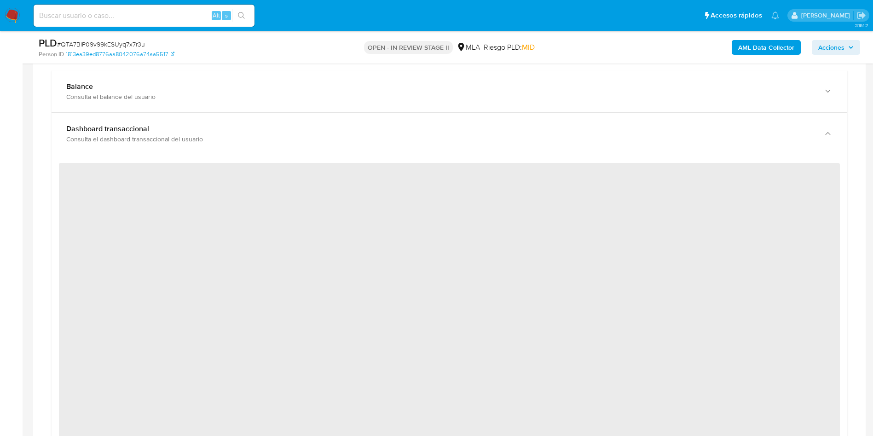
scroll to position [690, 0]
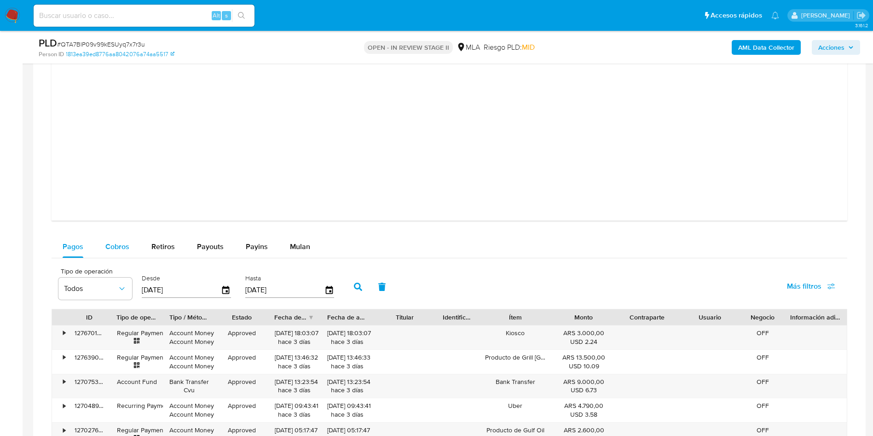
click at [97, 243] on button "Cobros" at bounding box center [117, 247] width 46 height 22
select select "10"
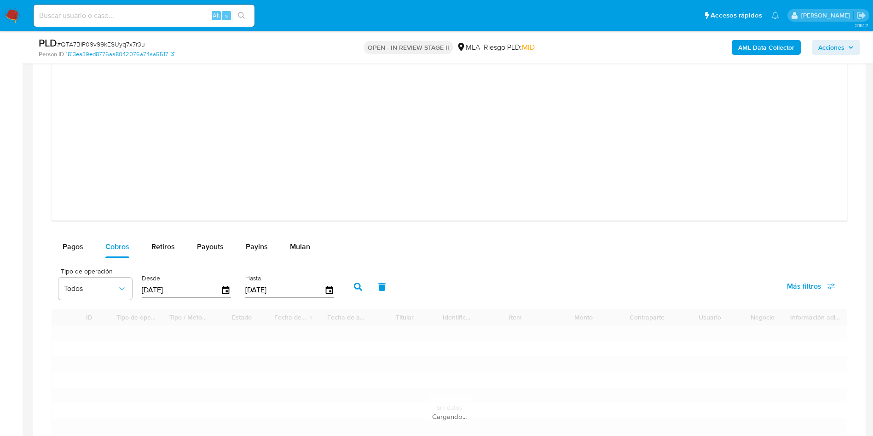
scroll to position [1174, 0]
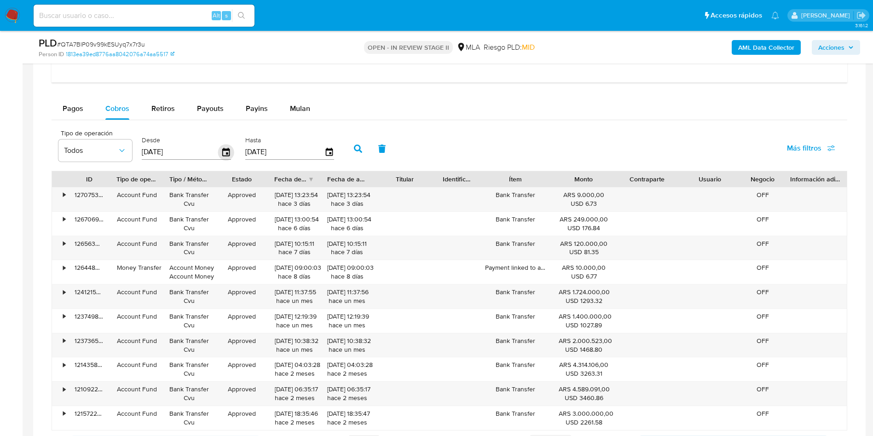
click at [222, 156] on div "[DATE]" at bounding box center [186, 152] width 89 height 15
click at [226, 152] on icon "button" at bounding box center [226, 152] width 16 height 16
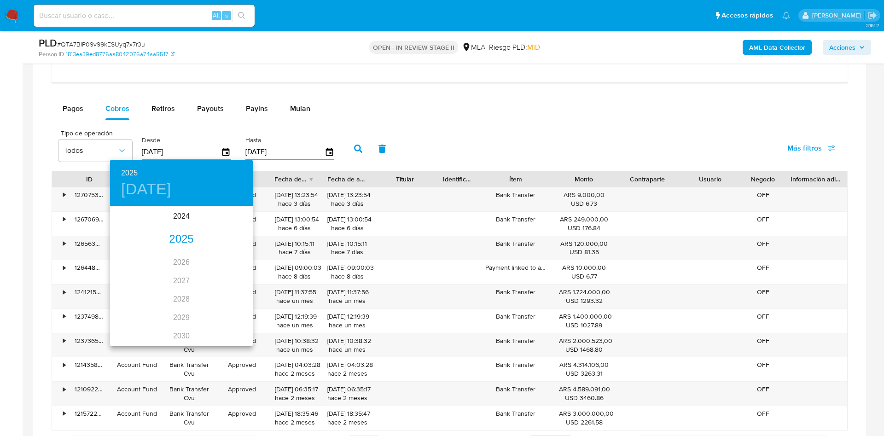
click at [181, 241] on div "2025" at bounding box center [181, 239] width 143 height 18
click at [230, 298] on div "sep." at bounding box center [228, 293] width 47 height 35
click at [127, 255] on p "1" at bounding box center [126, 254] width 4 height 9
type input "01/09/2025"
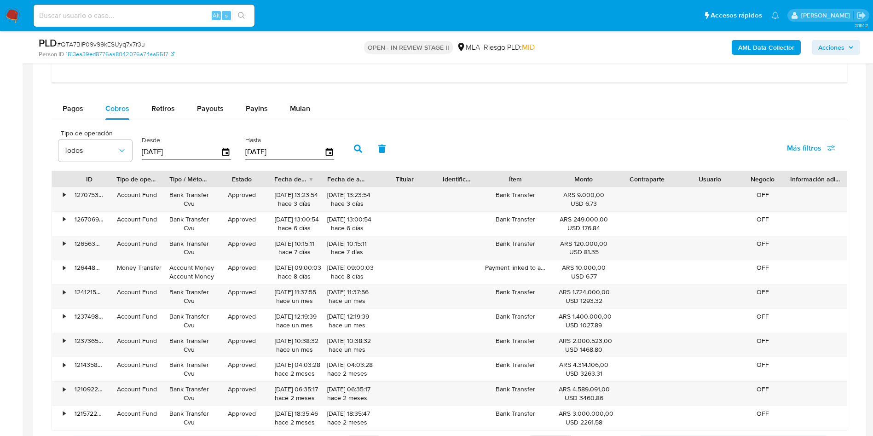
click at [354, 155] on button "button" at bounding box center [358, 149] width 24 height 22
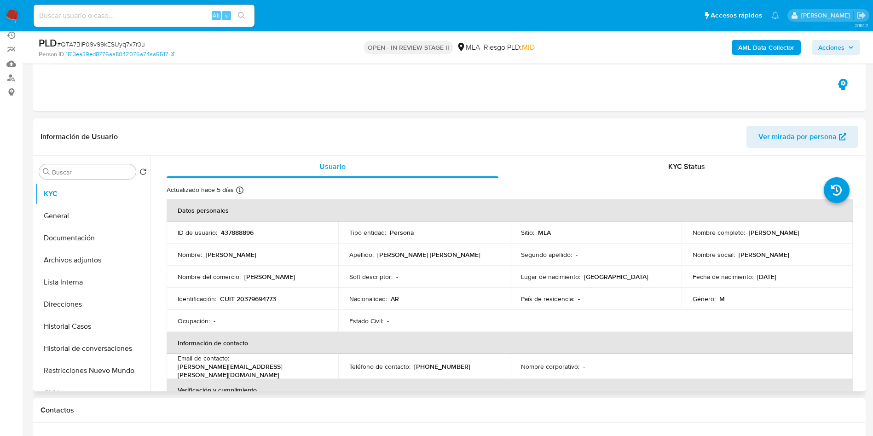
scroll to position [69, 0]
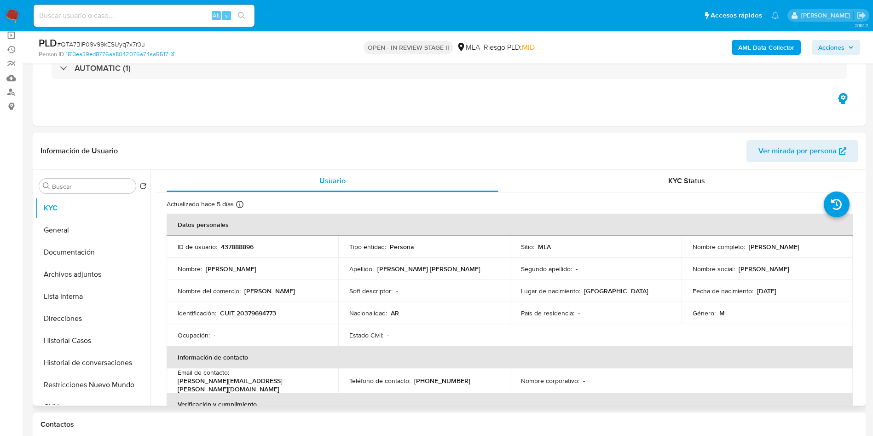
click at [255, 312] on p "CUIT 20379694773" at bounding box center [248, 313] width 56 height 8
copy p "20379694773"
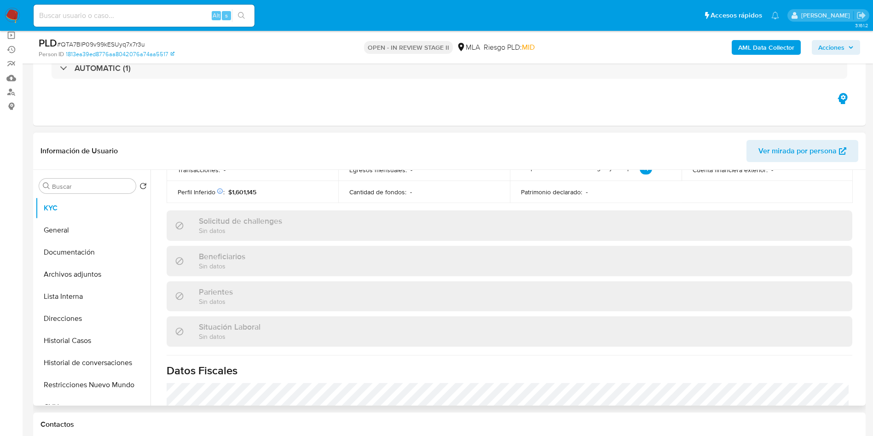
scroll to position [493, 0]
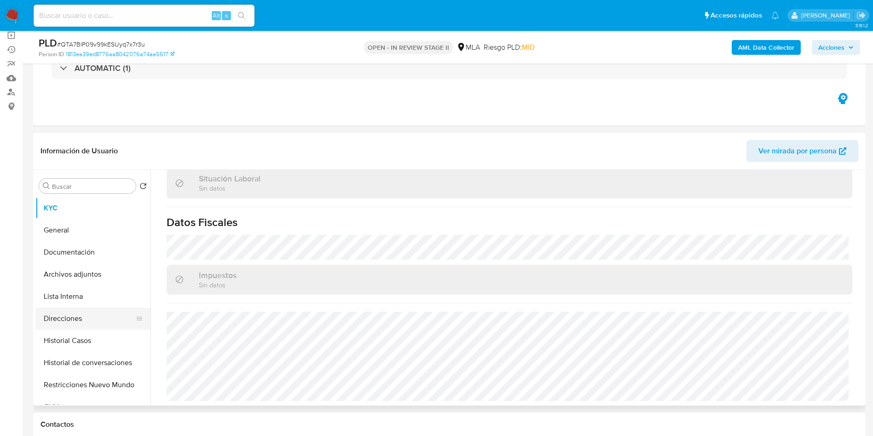
click at [98, 327] on button "Direcciones" at bounding box center [89, 318] width 108 height 22
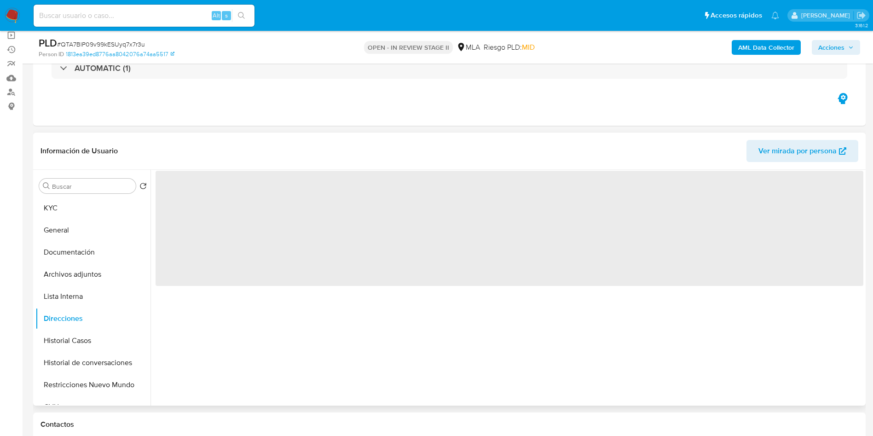
scroll to position [0, 0]
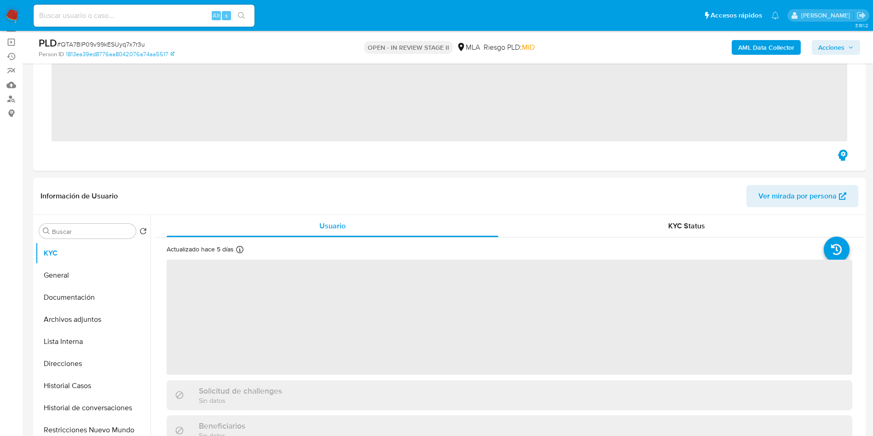
scroll to position [138, 0]
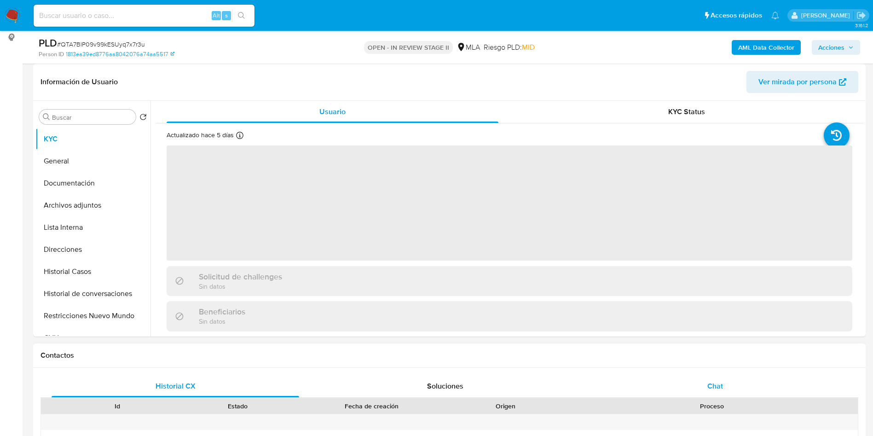
select select "10"
click at [589, 290] on div "Chat" at bounding box center [715, 386] width 248 height 22
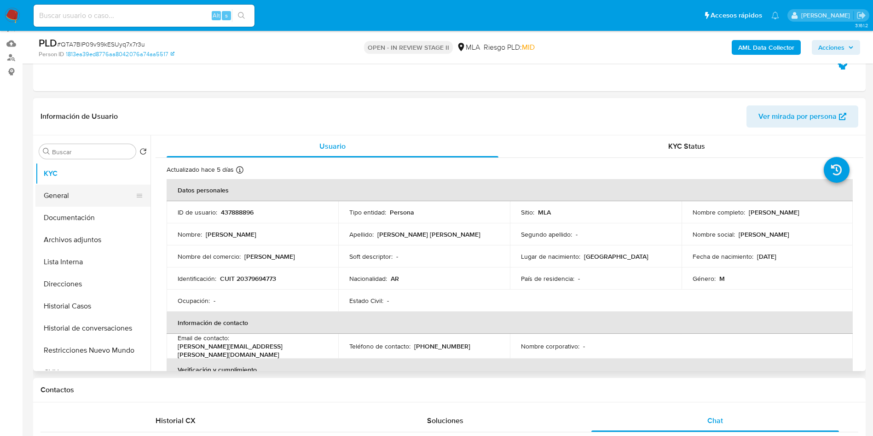
scroll to position [69, 0]
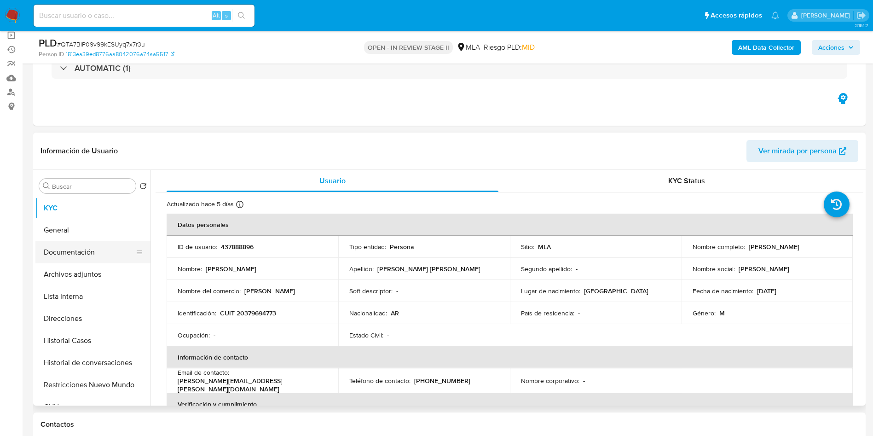
click at [76, 262] on button "Documentación" at bounding box center [89, 252] width 108 height 22
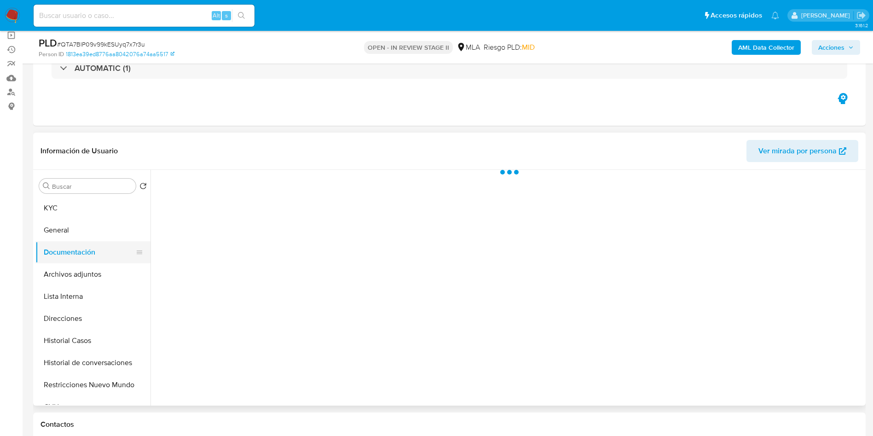
click at [81, 246] on button "Documentación" at bounding box center [89, 252] width 108 height 22
click at [167, 287] on ul "Usuario Identificación Prueba de vida" at bounding box center [244, 313] width 177 height 265
click at [129, 272] on button "Archivos adjuntos" at bounding box center [89, 274] width 108 height 22
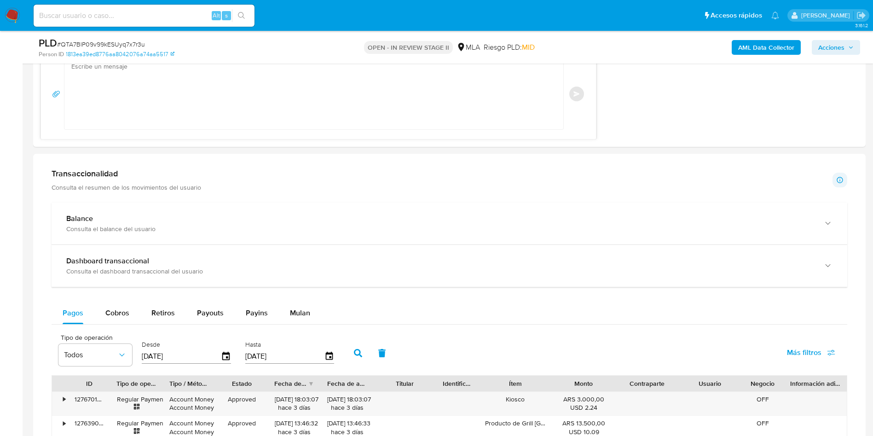
scroll to position [898, 0]
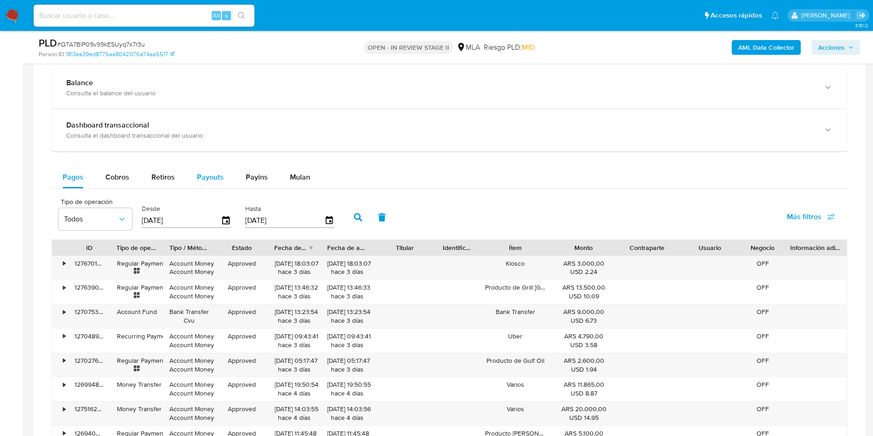
click at [226, 180] on button "Payouts" at bounding box center [210, 177] width 49 height 22
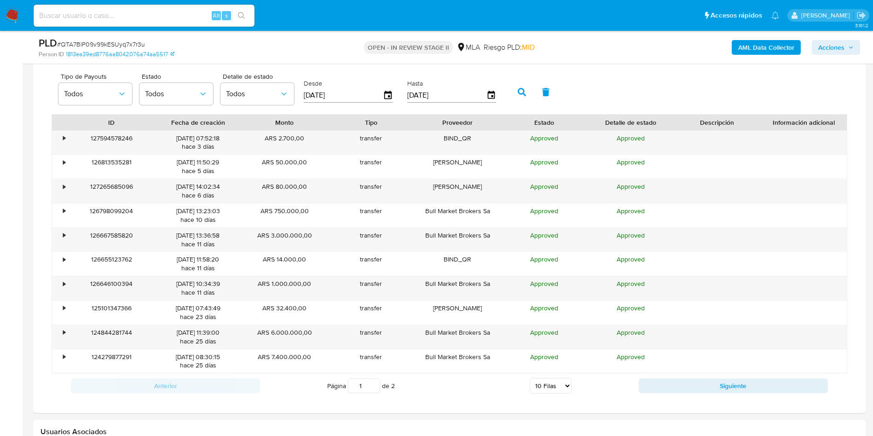
scroll to position [1036, 0]
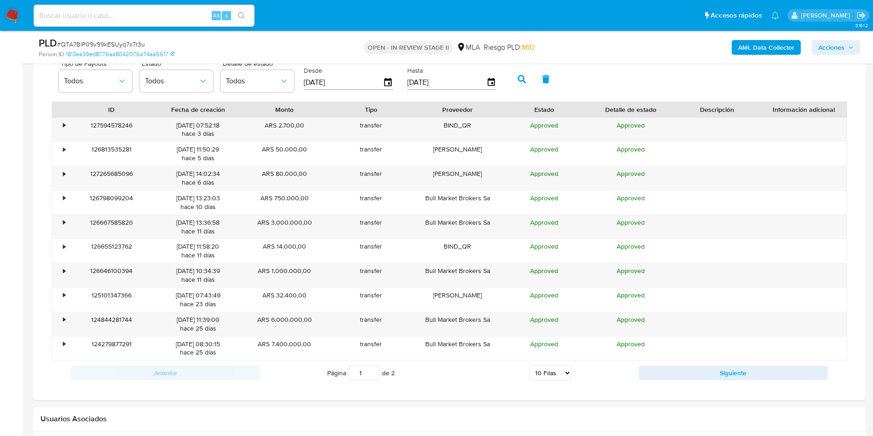
click at [537, 290] on div "Página 1 de 2 5 Filas 10 Filas 20 Filas 25 Filas 50 Filas 100 Filas" at bounding box center [449, 373] width 379 height 18
click at [550, 290] on select "5 Filas 10 Filas 20 Filas 25 Filas 50 Filas 100 Filas" at bounding box center [551, 373] width 42 height 16
select select "100"
click at [530, 290] on select "5 Filas 10 Filas 20 Filas 25 Filas 50 Filas 100 Filas" at bounding box center [551, 373] width 42 height 16
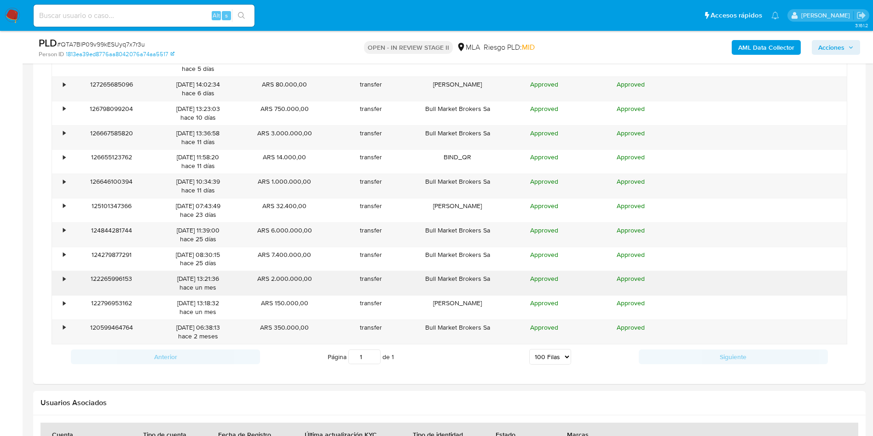
scroll to position [1105, 0]
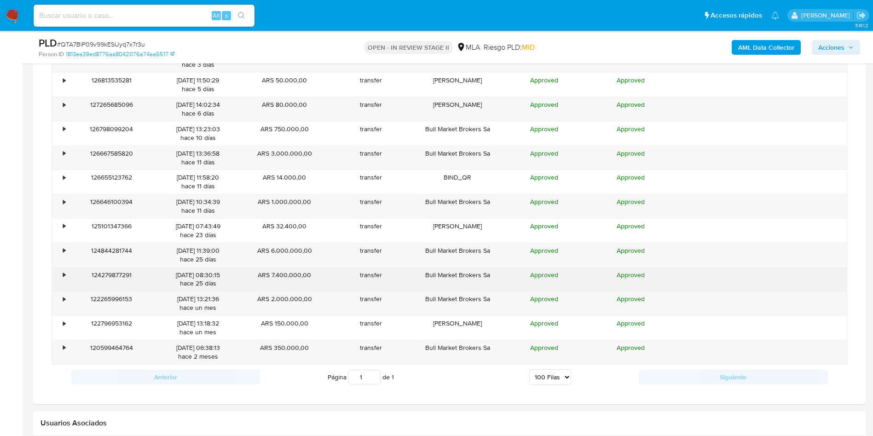
click at [323, 278] on div "ARS 7.400.000,00" at bounding box center [284, 279] width 87 height 24
drag, startPoint x: 303, startPoint y: 282, endPoint x: 274, endPoint y: 276, distance: 29.6
click at [274, 276] on div "ARS 7.400.000,00" at bounding box center [284, 279] width 87 height 24
drag, startPoint x: 272, startPoint y: 276, endPoint x: 313, endPoint y: 274, distance: 41.9
click at [313, 274] on div "ARS 7.400.000,00" at bounding box center [284, 279] width 87 height 24
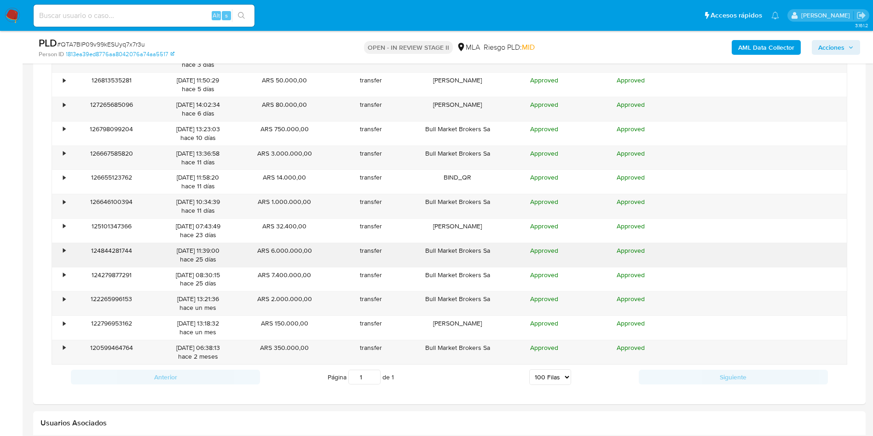
click at [503, 258] on div "Approved" at bounding box center [544, 255] width 87 height 24
drag, startPoint x: 271, startPoint y: 253, endPoint x: 309, endPoint y: 253, distance: 38.2
click at [309, 253] on div "ARS 6.000.000,00" at bounding box center [284, 255] width 87 height 24
click at [510, 290] on div "Approved" at bounding box center [544, 303] width 87 height 24
drag, startPoint x: 326, startPoint y: 200, endPoint x: 271, endPoint y: 202, distance: 55.3
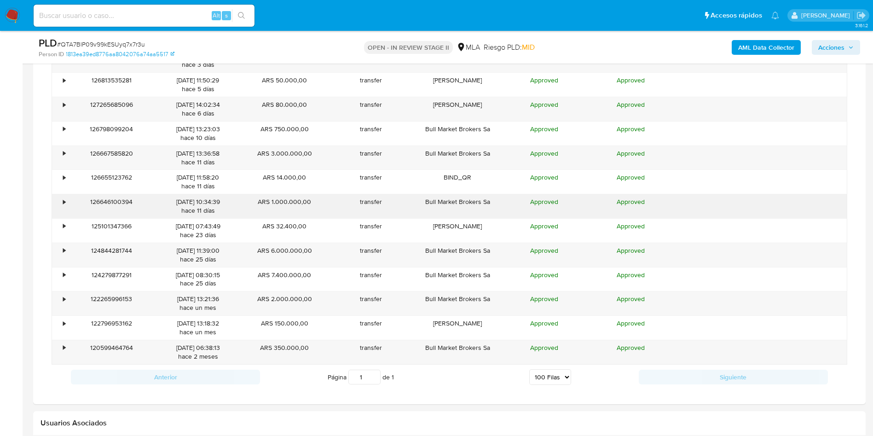
click at [271, 202] on div "ARS 1.000.000,00" at bounding box center [284, 206] width 87 height 24
click at [527, 290] on div "Approved" at bounding box center [544, 303] width 87 height 24
drag, startPoint x: 302, startPoint y: 154, endPoint x: 269, endPoint y: 153, distance: 33.2
click at [269, 153] on div "ARS 3.000.000,00" at bounding box center [284, 158] width 87 height 24
click at [551, 261] on div "Approved" at bounding box center [544, 255] width 87 height 24
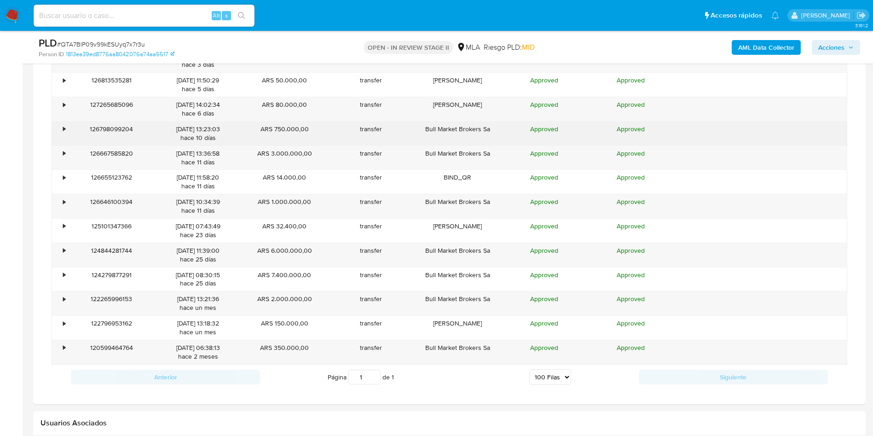
drag, startPoint x: 311, startPoint y: 133, endPoint x: 275, endPoint y: 128, distance: 36.7
click at [275, 128] on div "ARS 750.000,00" at bounding box center [284, 134] width 87 height 24
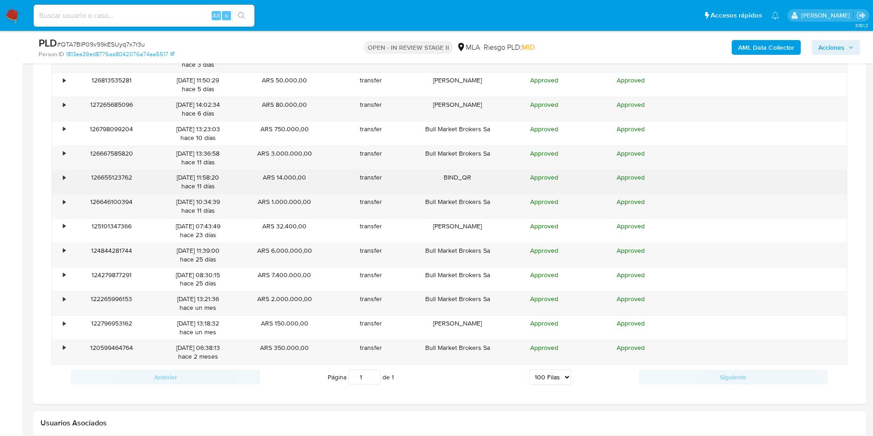
scroll to position [1036, 0]
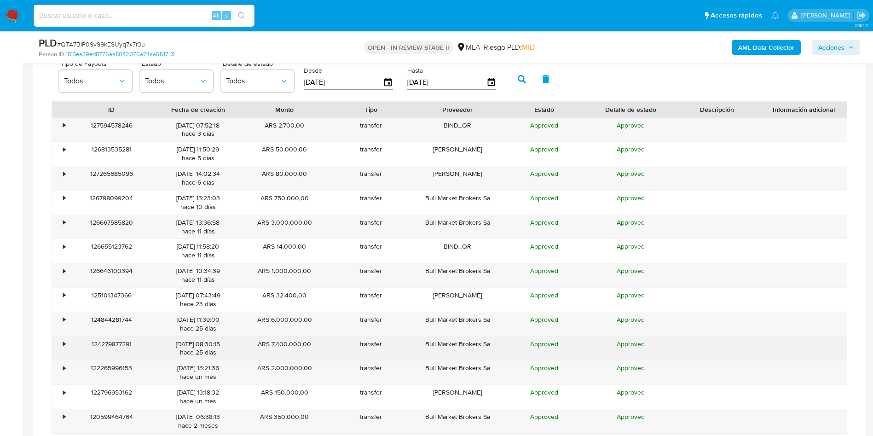
click at [313, 290] on div "ARS 7.400.000,00" at bounding box center [284, 348] width 87 height 24
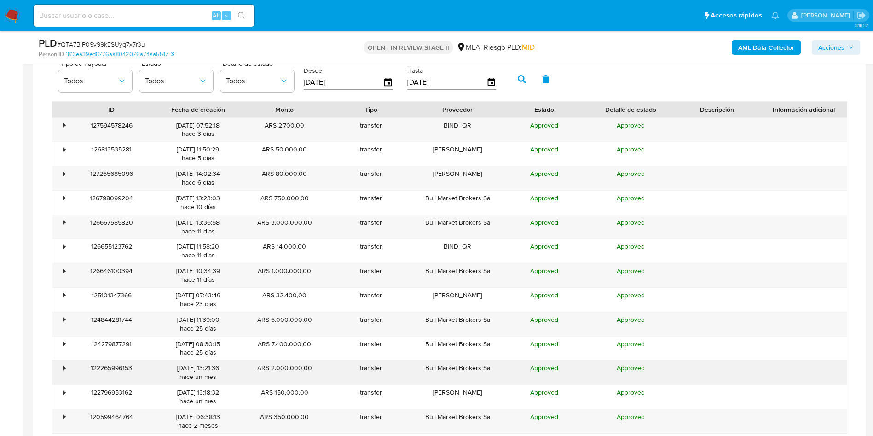
drag, startPoint x: 272, startPoint y: 368, endPoint x: 334, endPoint y: 368, distance: 61.7
click at [323, 290] on div "ARS 2.000.000,00" at bounding box center [284, 372] width 87 height 24
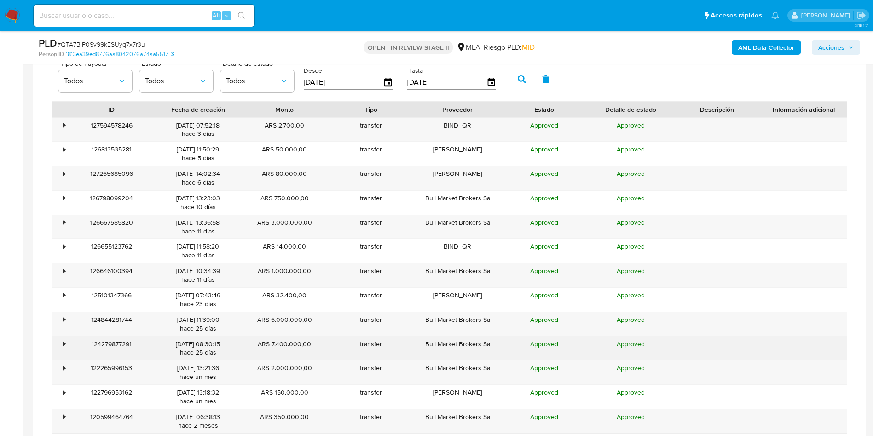
drag, startPoint x: 273, startPoint y: 341, endPoint x: 323, endPoint y: 348, distance: 50.7
click at [323, 290] on div "ARS 7.400.000,00" at bounding box center [284, 348] width 87 height 24
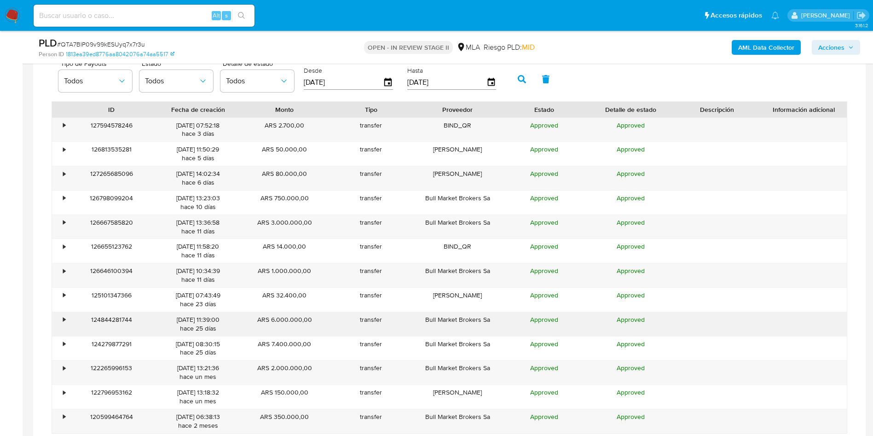
click at [278, 290] on div "ARS 6.000.000,00" at bounding box center [284, 324] width 87 height 24
drag, startPoint x: 269, startPoint y: 318, endPoint x: 319, endPoint y: 322, distance: 50.4
click at [319, 290] on div "ARS 6.000.000,00" at bounding box center [284, 324] width 87 height 24
drag, startPoint x: 306, startPoint y: 337, endPoint x: 295, endPoint y: 323, distance: 17.8
click at [306, 290] on div "ARS 7.400.000,00" at bounding box center [284, 348] width 87 height 24
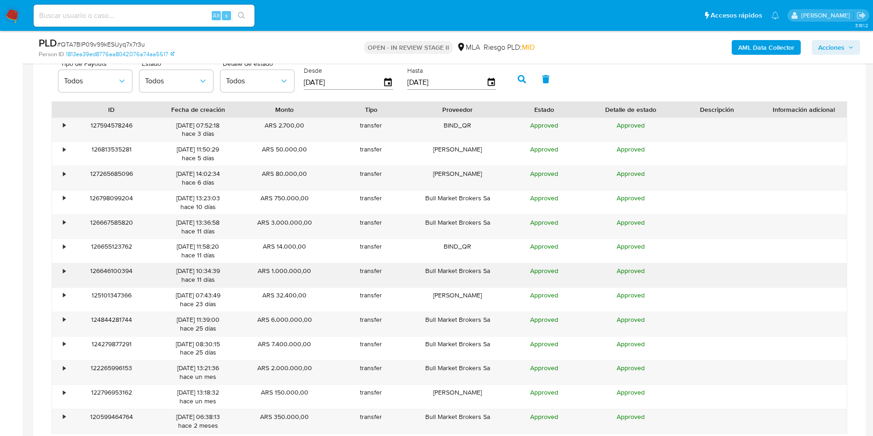
drag, startPoint x: 272, startPoint y: 271, endPoint x: 314, endPoint y: 269, distance: 42.4
click at [314, 269] on div "ARS 1.000.000,00" at bounding box center [284, 275] width 87 height 24
drag, startPoint x: 300, startPoint y: 329, endPoint x: 298, endPoint y: 319, distance: 10.3
click at [300, 290] on div "ARS 6.000.000,00" at bounding box center [284, 324] width 87 height 24
drag, startPoint x: 272, startPoint y: 219, endPoint x: 310, endPoint y: 225, distance: 37.8
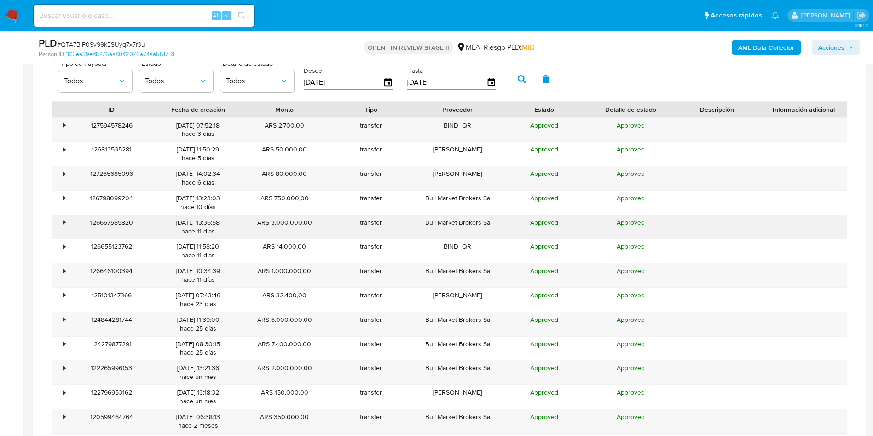
click at [310, 225] on div "ARS 3.000.000,00" at bounding box center [284, 227] width 87 height 24
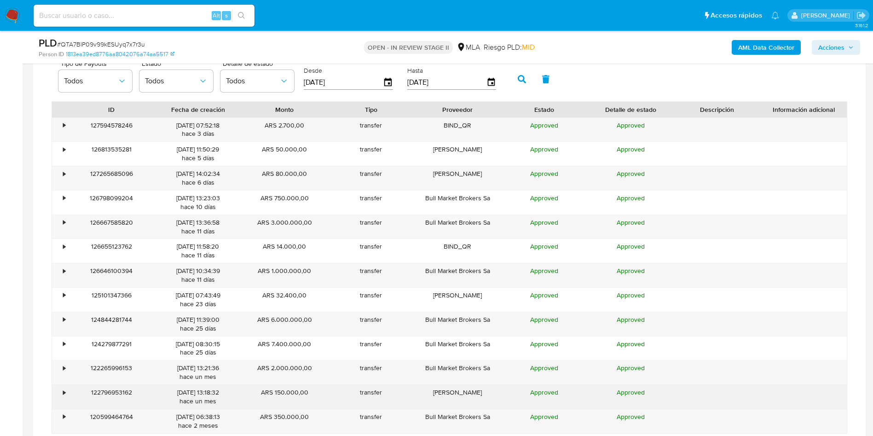
click at [289, 290] on div "ARS 150.000,00" at bounding box center [284, 397] width 87 height 24
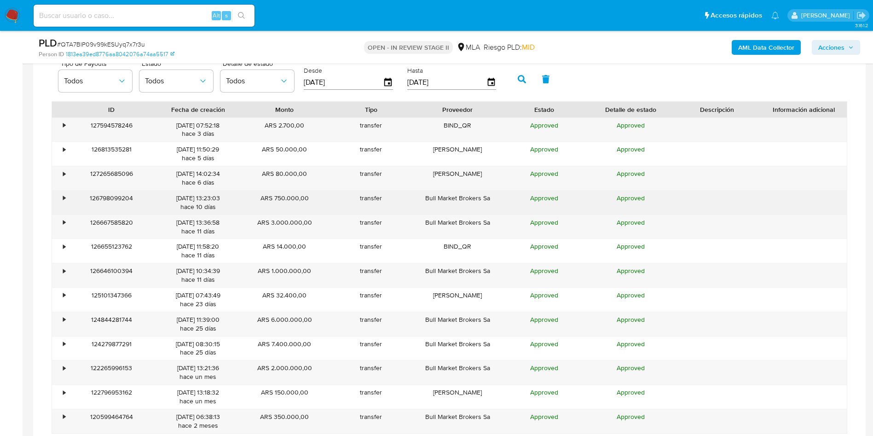
drag, startPoint x: 276, startPoint y: 196, endPoint x: 311, endPoint y: 195, distance: 35.0
click at [311, 195] on div "ARS 750.000,00" at bounding box center [284, 203] width 87 height 24
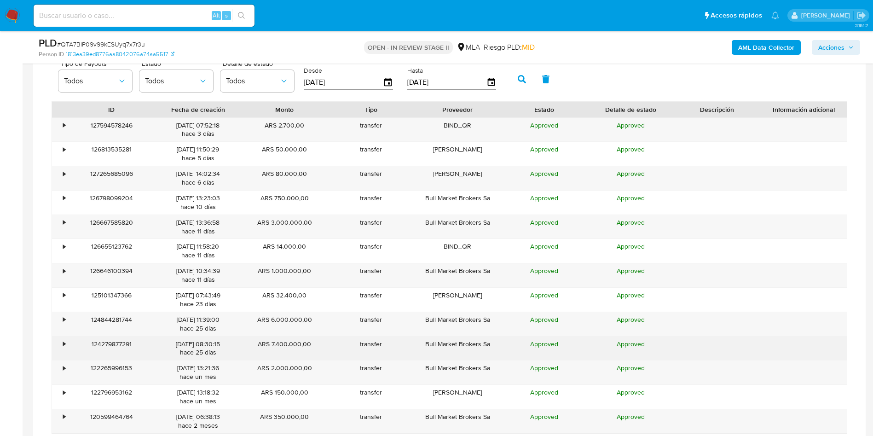
click at [385, 290] on div "transfer" at bounding box center [371, 348] width 87 height 24
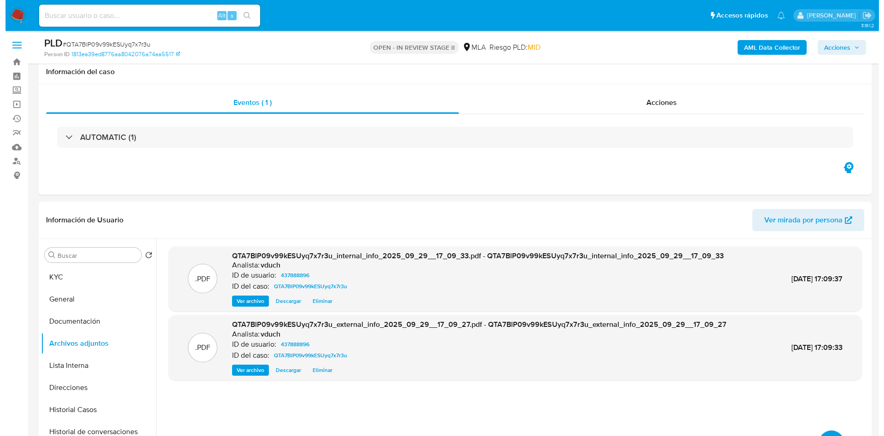
scroll to position [138, 0]
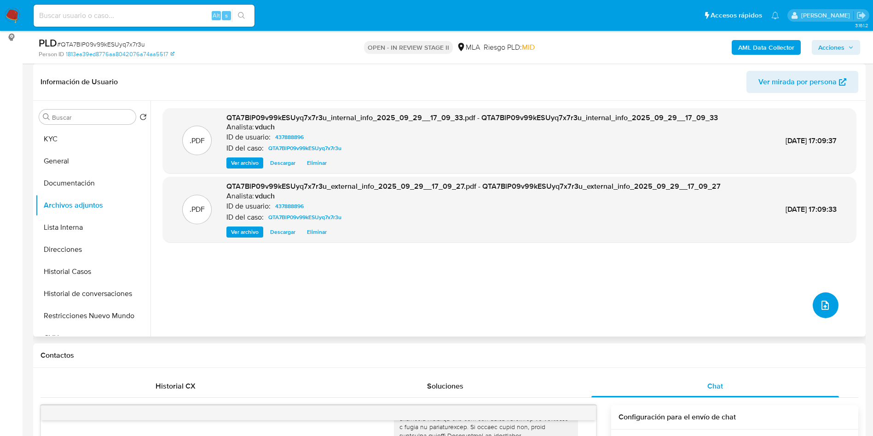
click at [589, 290] on icon "upload-file" at bounding box center [825, 305] width 11 height 11
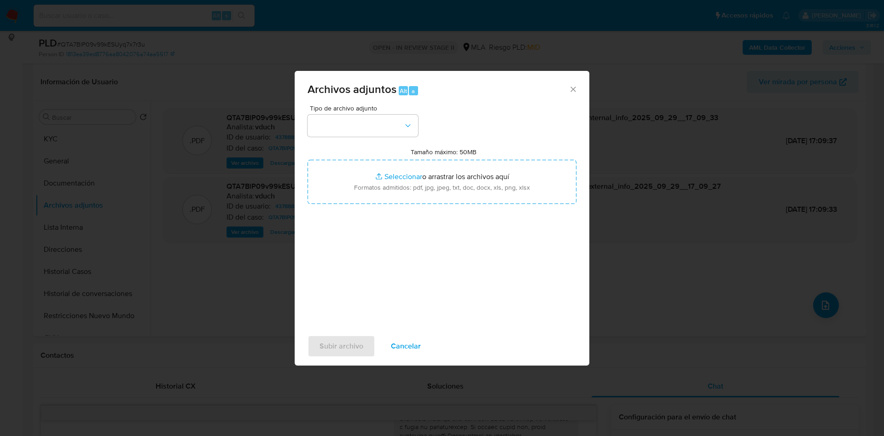
click at [368, 107] on span "Tipo de archivo adjunto" at bounding box center [365, 108] width 110 height 6
click at [357, 123] on button "button" at bounding box center [362, 126] width 110 height 22
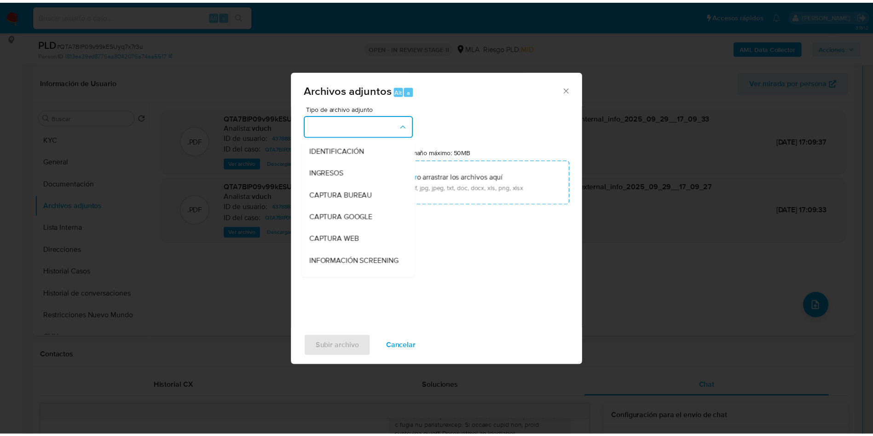
scroll to position [69, 0]
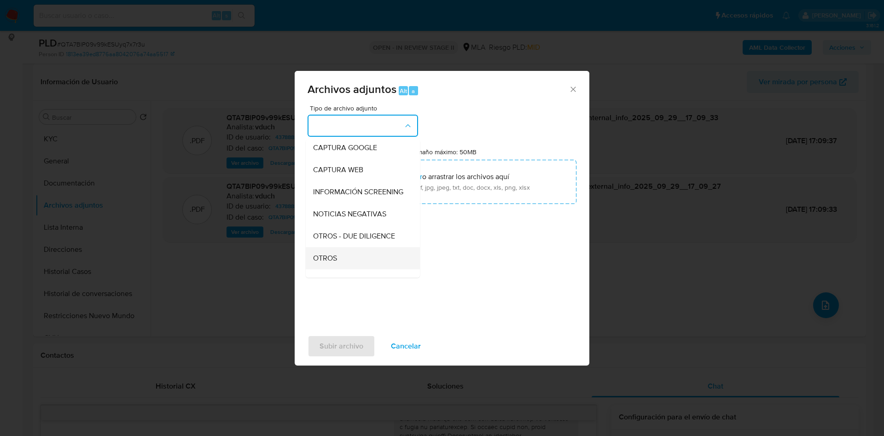
click at [357, 259] on div "OTROS" at bounding box center [360, 258] width 94 height 22
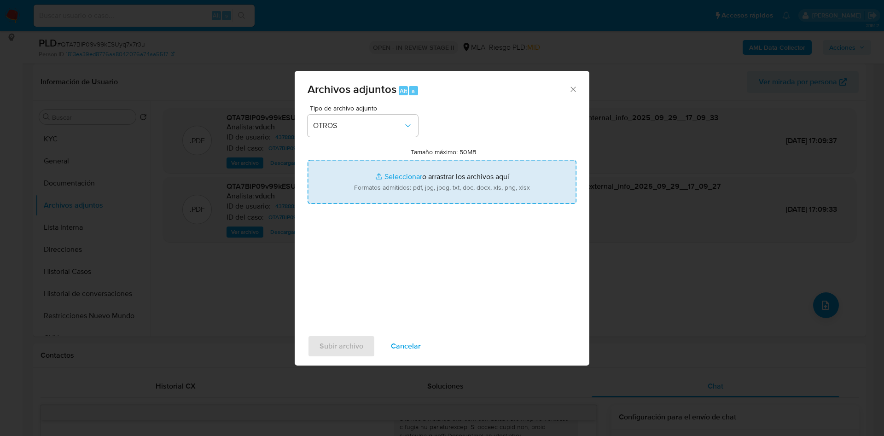
type input "C:\fakepath\Caselog QTA7BlP09v99kESUyq7x7r3u_2025_09_17_20_44_31.docx"
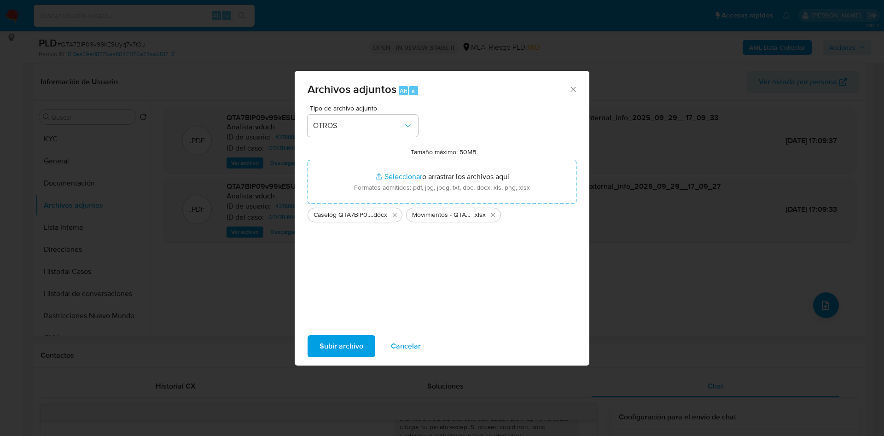
click at [344, 290] on div "Subir archivo Cancelar" at bounding box center [442, 346] width 295 height 35
click at [344, 290] on span "Subir archivo" at bounding box center [341, 346] width 44 height 20
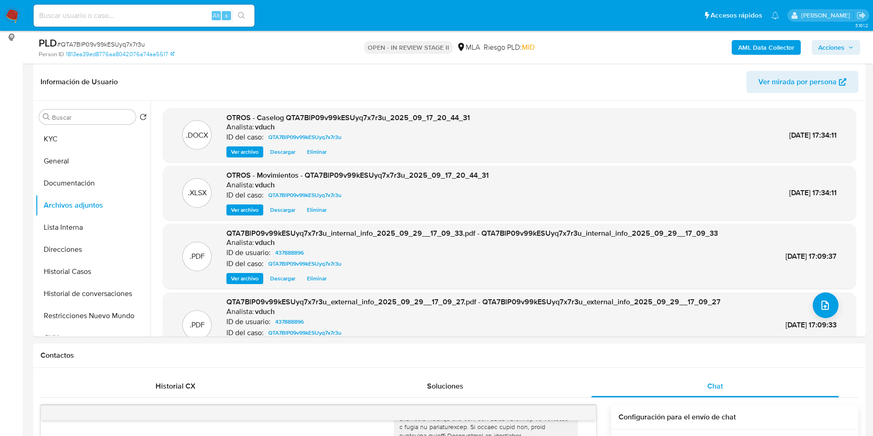
click at [589, 44] on span "Acciones" at bounding box center [831, 47] width 26 height 15
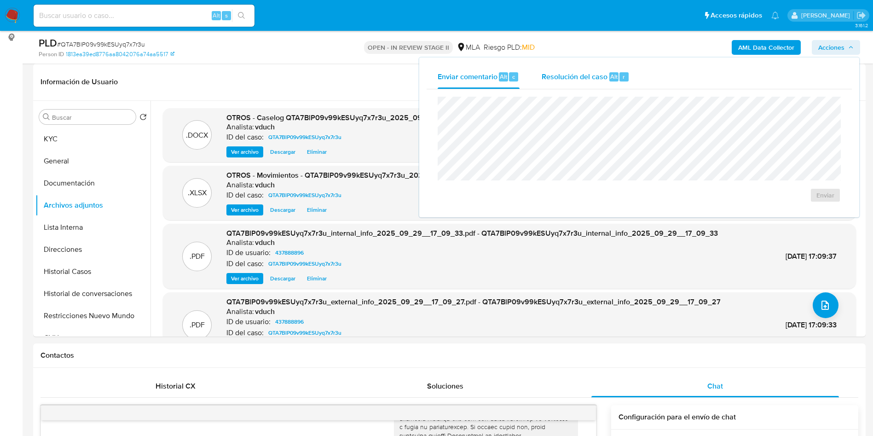
click at [589, 72] on button "Resolución del caso Alt r" at bounding box center [586, 77] width 110 height 24
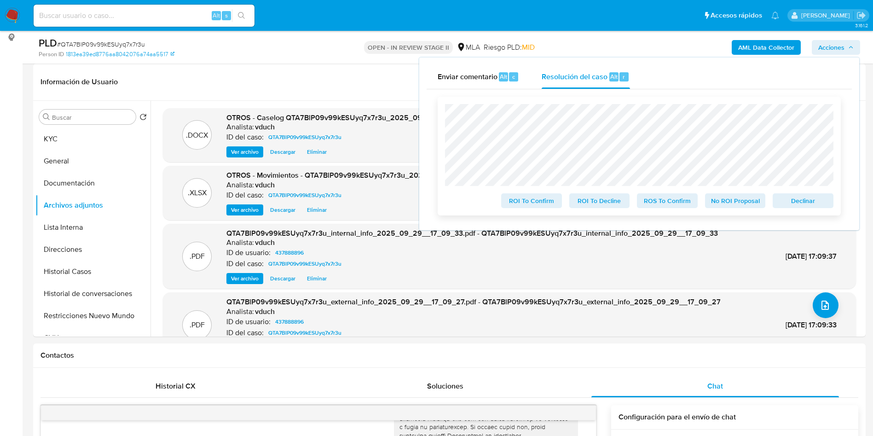
click at [589, 205] on span "No ROI Proposal" at bounding box center [736, 200] width 48 height 13
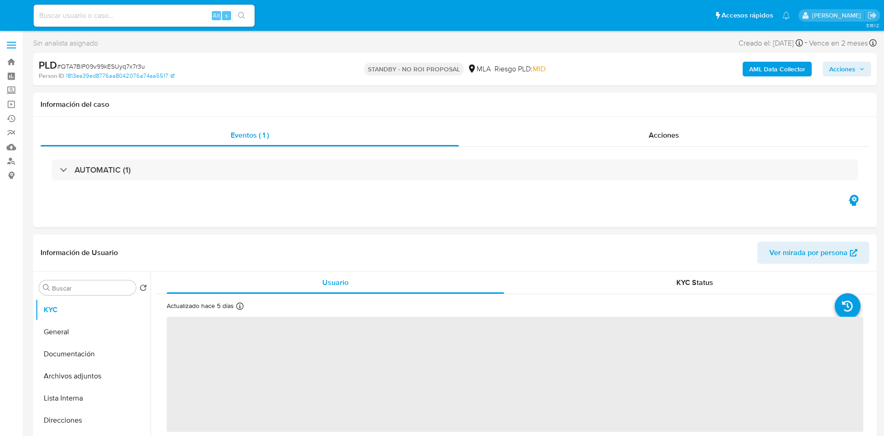
select select "10"
